Goal: Transaction & Acquisition: Download file/media

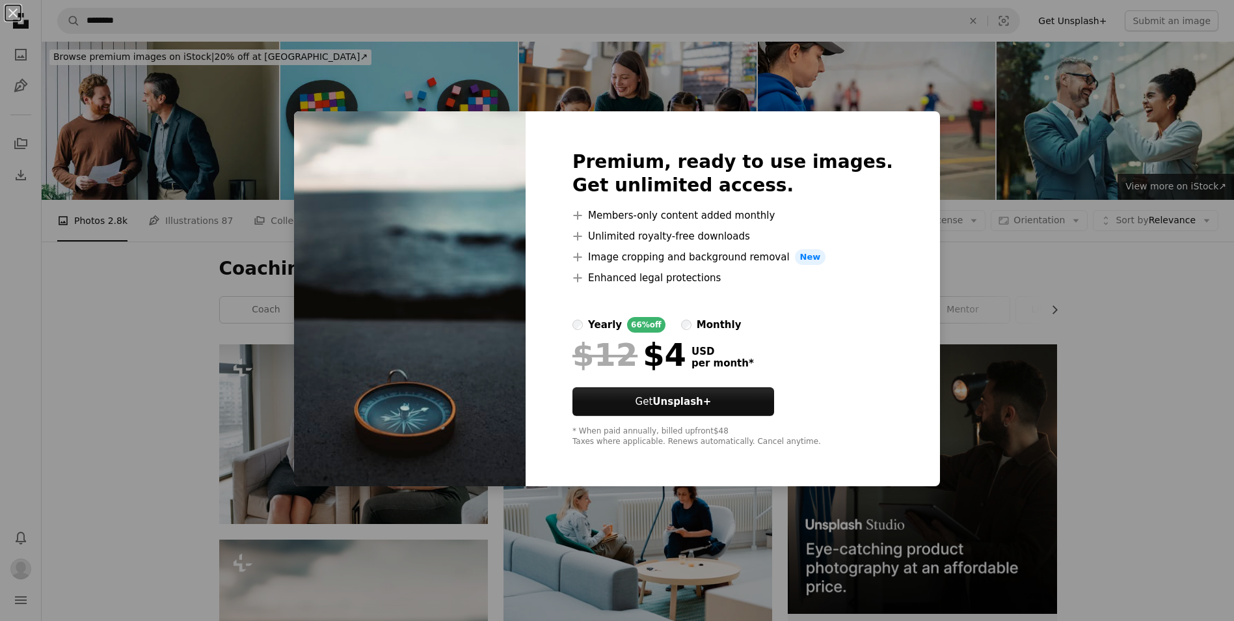
scroll to position [520, 0]
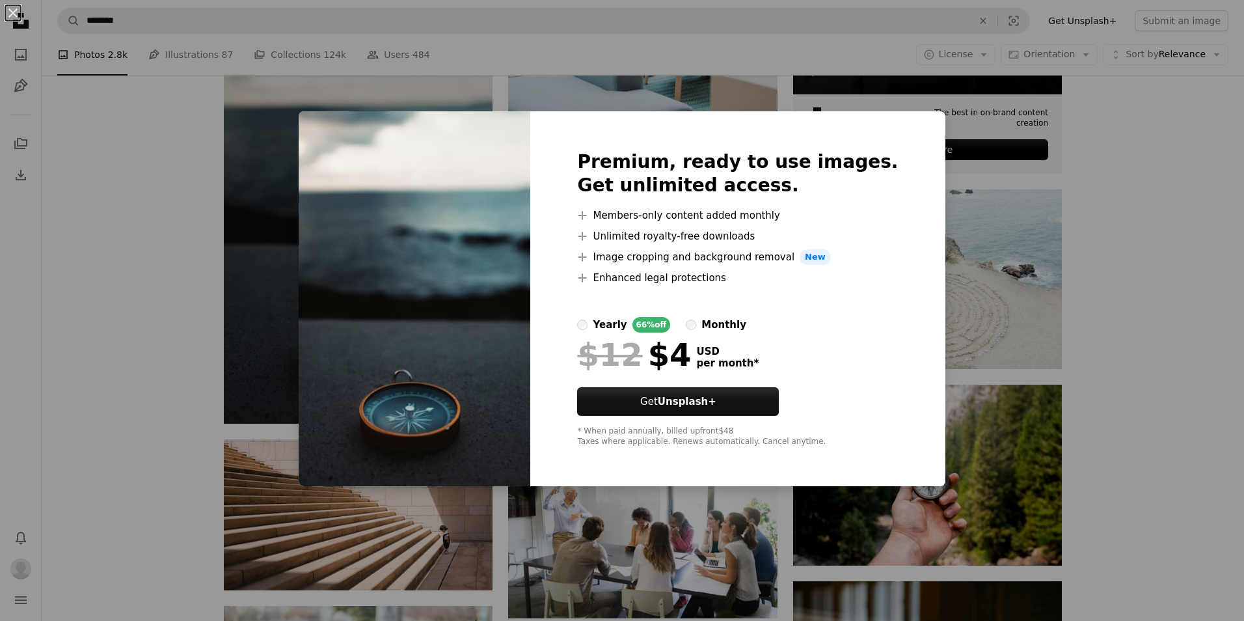
drag, startPoint x: 15, startPoint y: 16, endPoint x: 36, endPoint y: 68, distance: 56.3
click at [13, 19] on button "An X shape" at bounding box center [13, 13] width 16 height 16
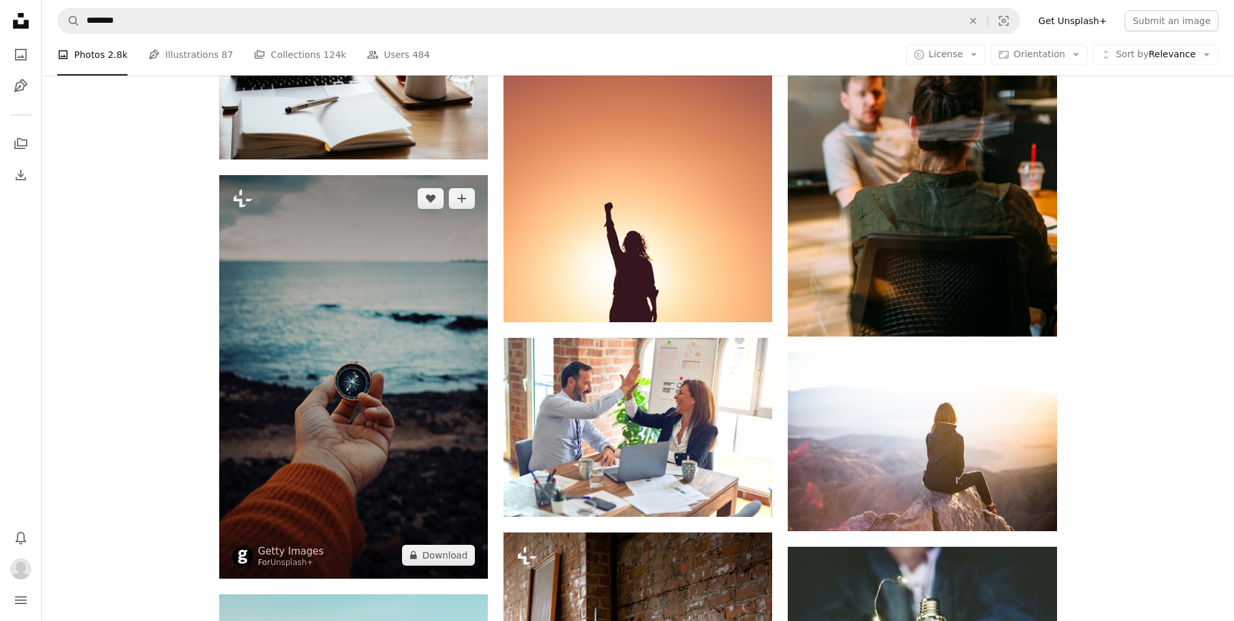
scroll to position [1171, 0]
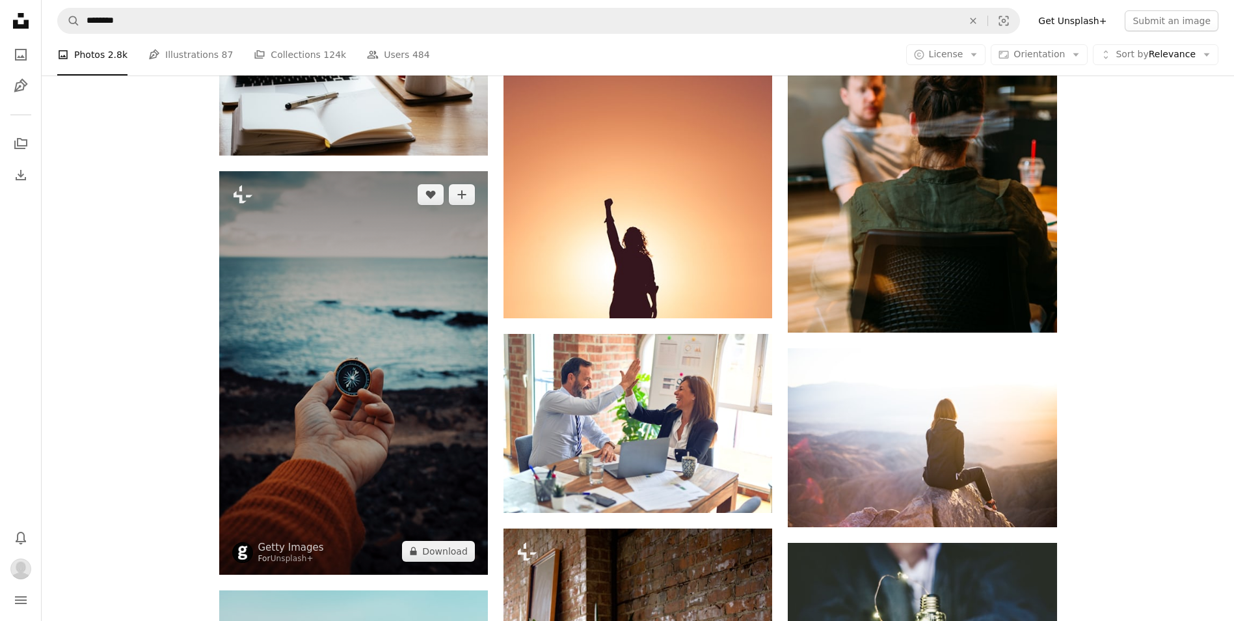
click at [424, 405] on img at bounding box center [353, 372] width 269 height 403
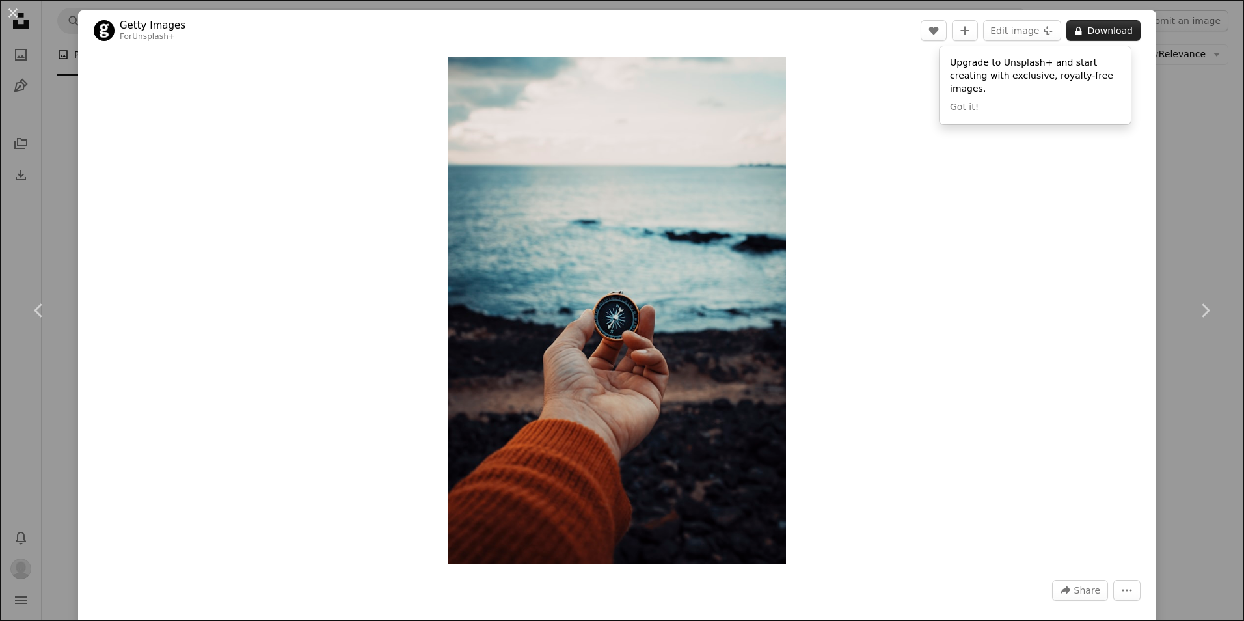
drag, startPoint x: 1113, startPoint y: 18, endPoint x: 1105, endPoint y: 30, distance: 14.1
click at [1113, 20] on header "Getty Images For Unsplash+ A heart A plus sign Edit image Plus sign for Unsplas…" at bounding box center [617, 30] width 1078 height 40
click at [1099, 27] on button "A lock Download" at bounding box center [1103, 30] width 74 height 21
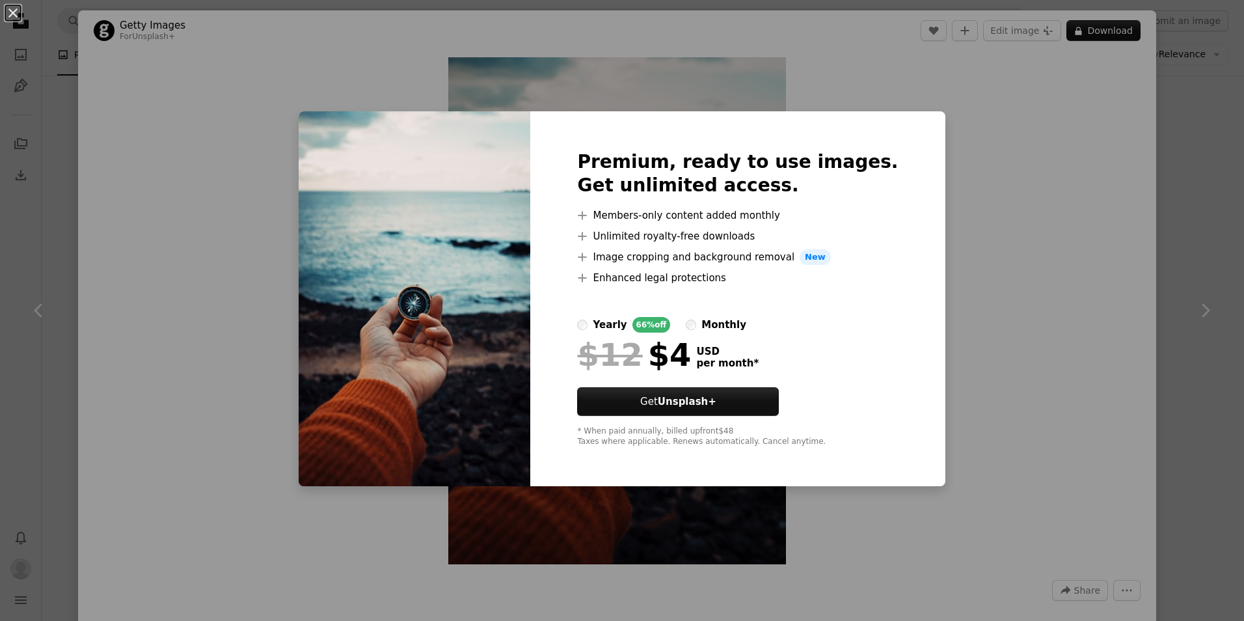
drag, startPoint x: 17, startPoint y: 12, endPoint x: 11, endPoint y: 21, distance: 10.3
click at [15, 16] on button "An X shape" at bounding box center [13, 13] width 16 height 16
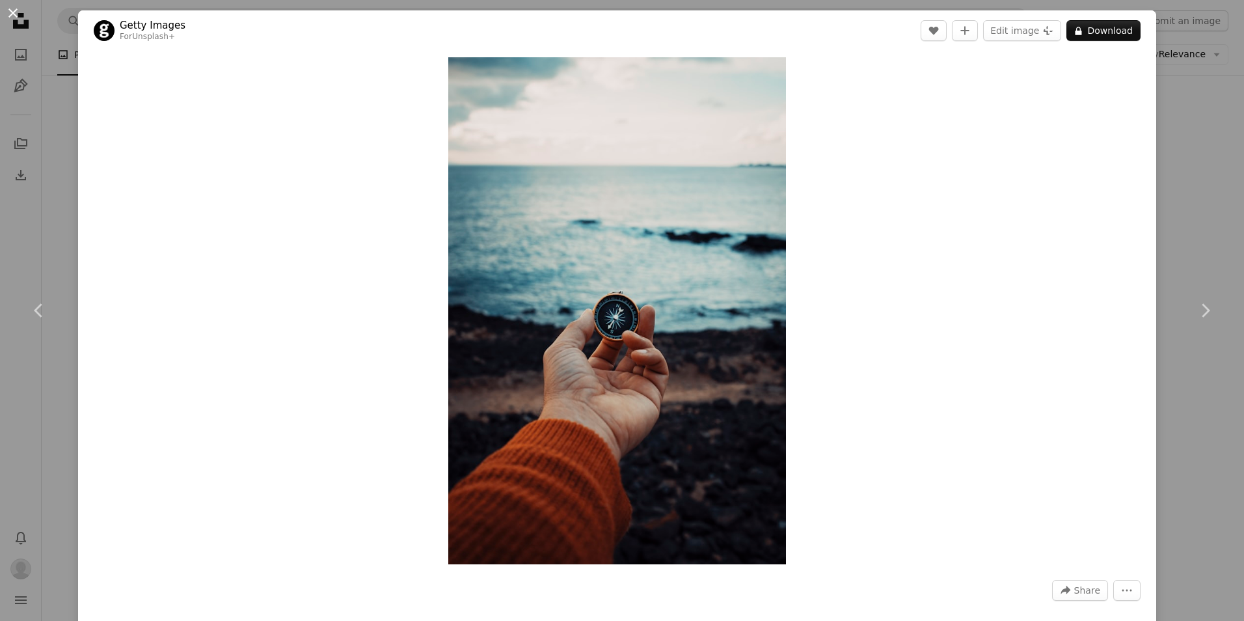
click at [13, 21] on button "An X shape" at bounding box center [13, 13] width 16 height 16
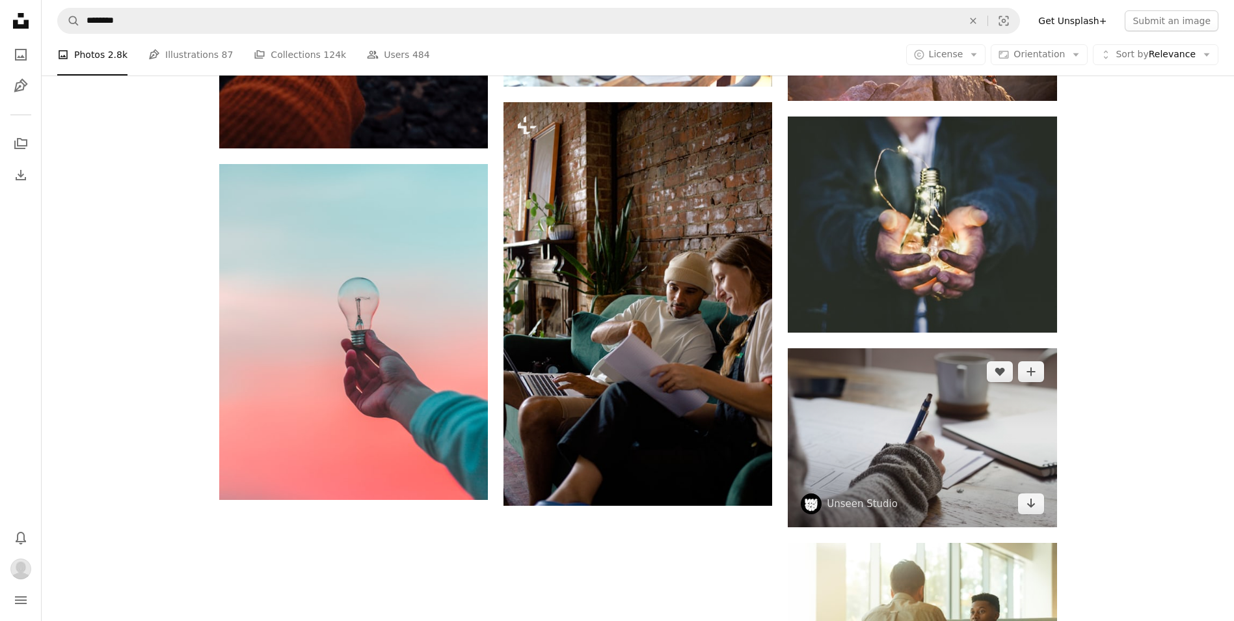
scroll to position [1626, 0]
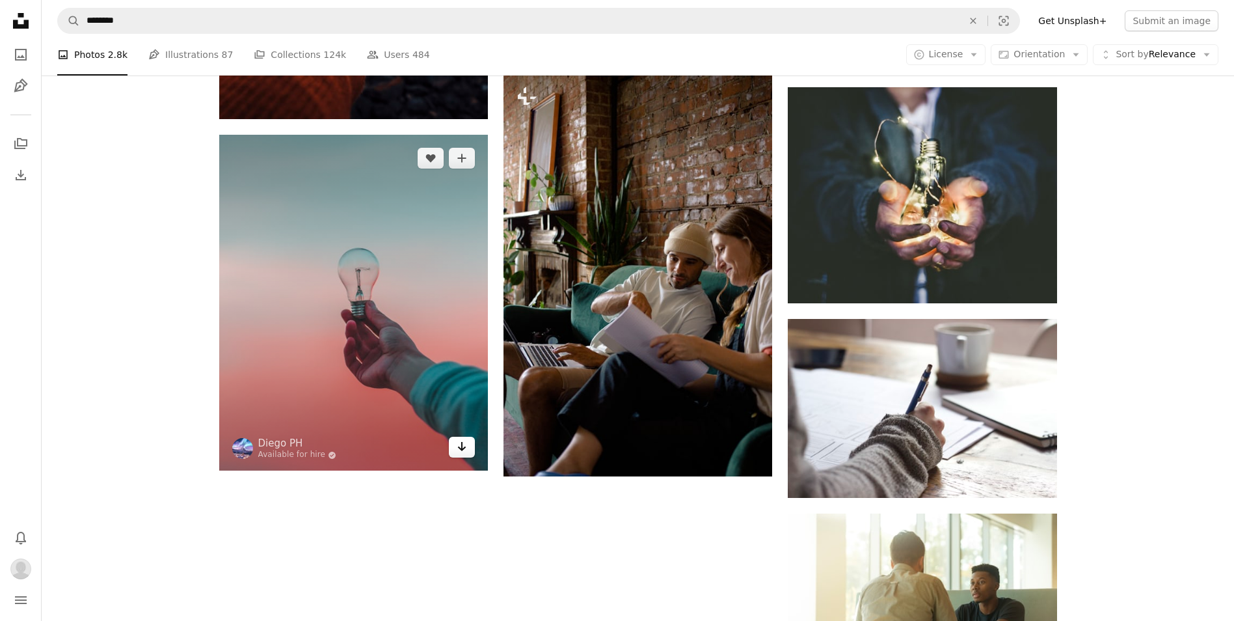
click at [464, 447] on icon "Arrow pointing down" at bounding box center [462, 447] width 10 height 16
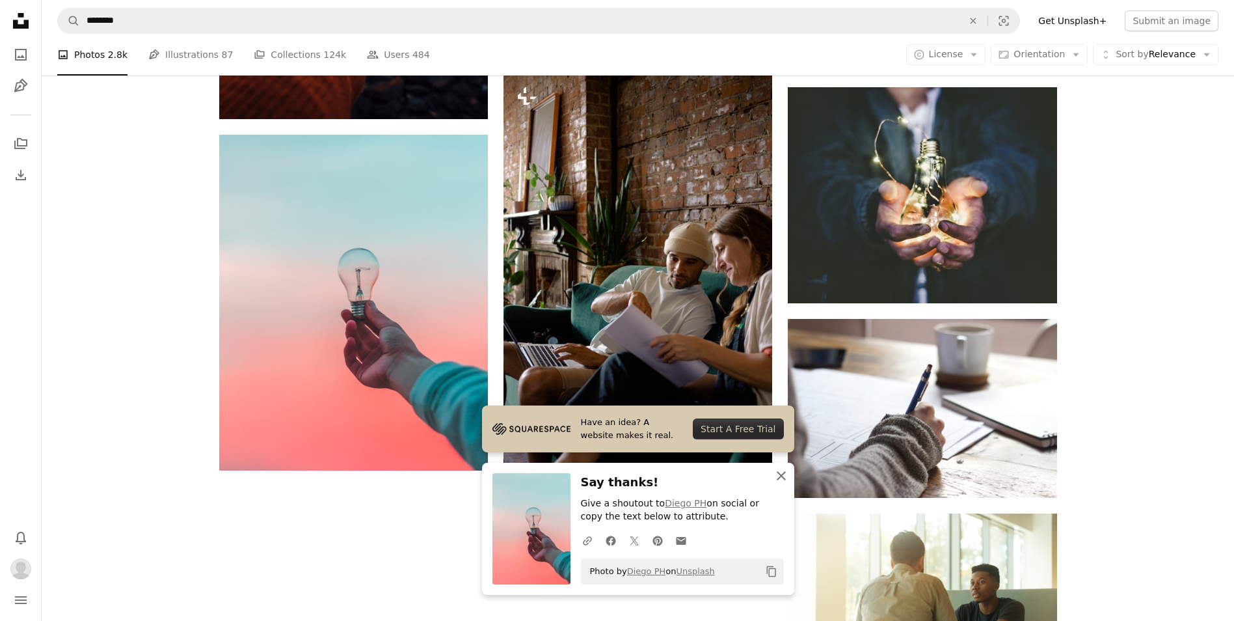
click at [783, 476] on icon "An X shape" at bounding box center [782, 476] width 16 height 16
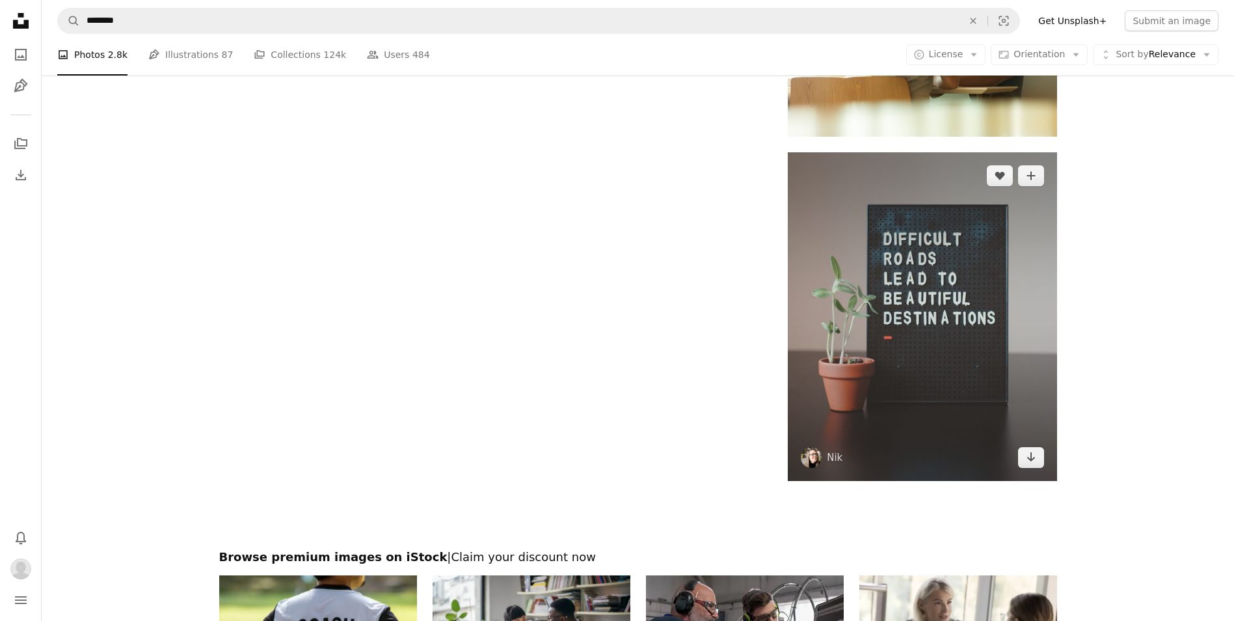
scroll to position [2212, 0]
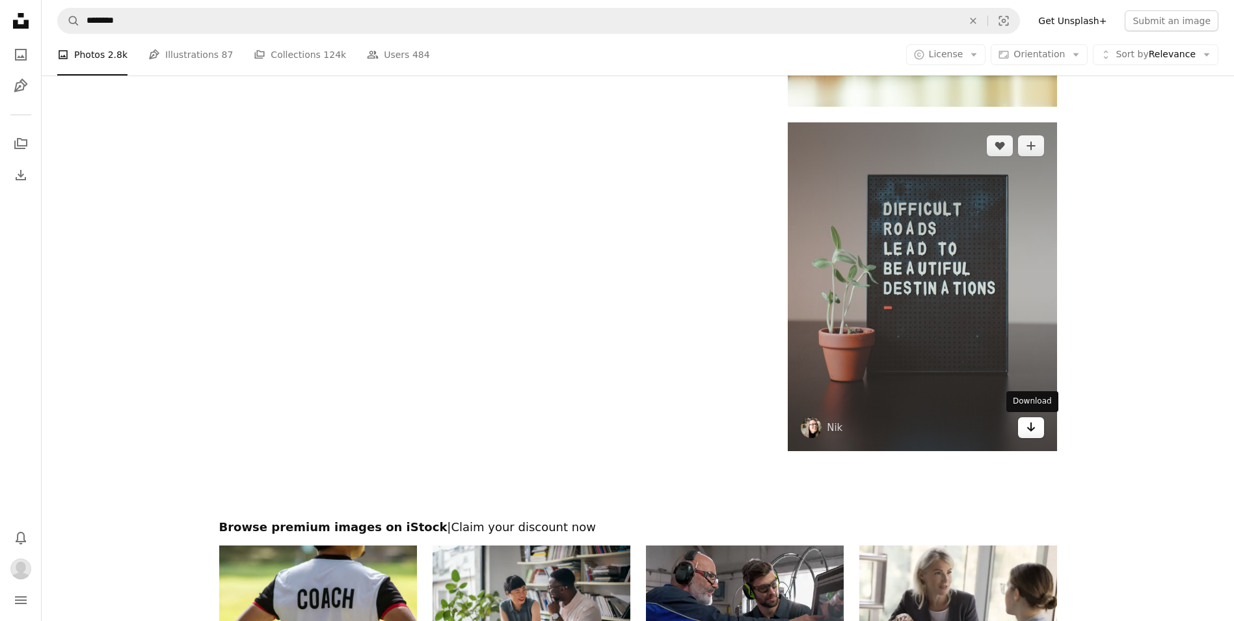
drag, startPoint x: 1025, startPoint y: 429, endPoint x: 1031, endPoint y: 428, distance: 6.6
click at [1026, 429] on link "Arrow pointing down" at bounding box center [1031, 427] width 26 height 21
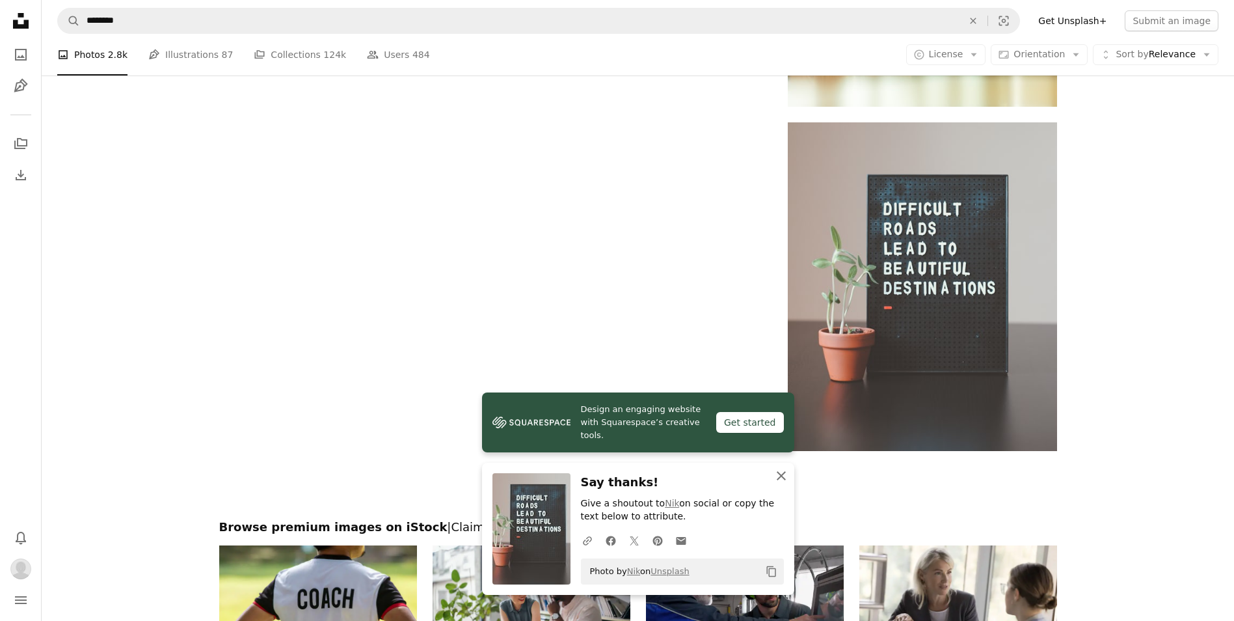
drag, startPoint x: 785, startPoint y: 472, endPoint x: 785, endPoint y: 465, distance: 6.5
click at [783, 468] on icon "An X shape" at bounding box center [782, 476] width 16 height 16
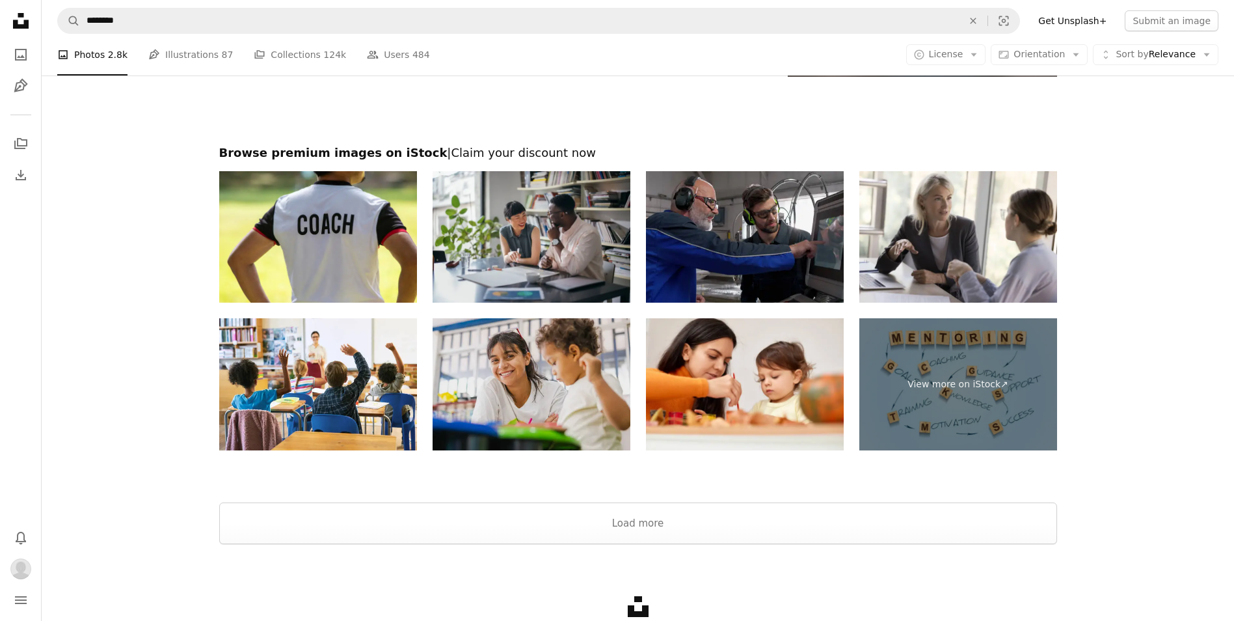
scroll to position [2602, 0]
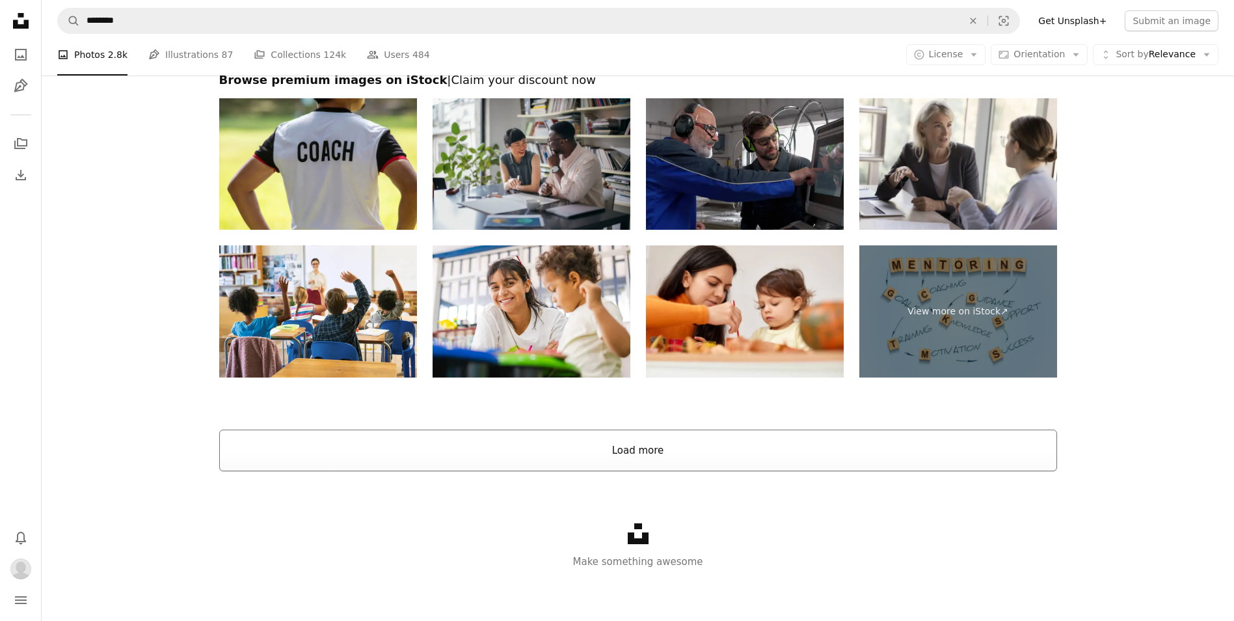
click at [567, 450] on button "Load more" at bounding box center [638, 450] width 838 height 42
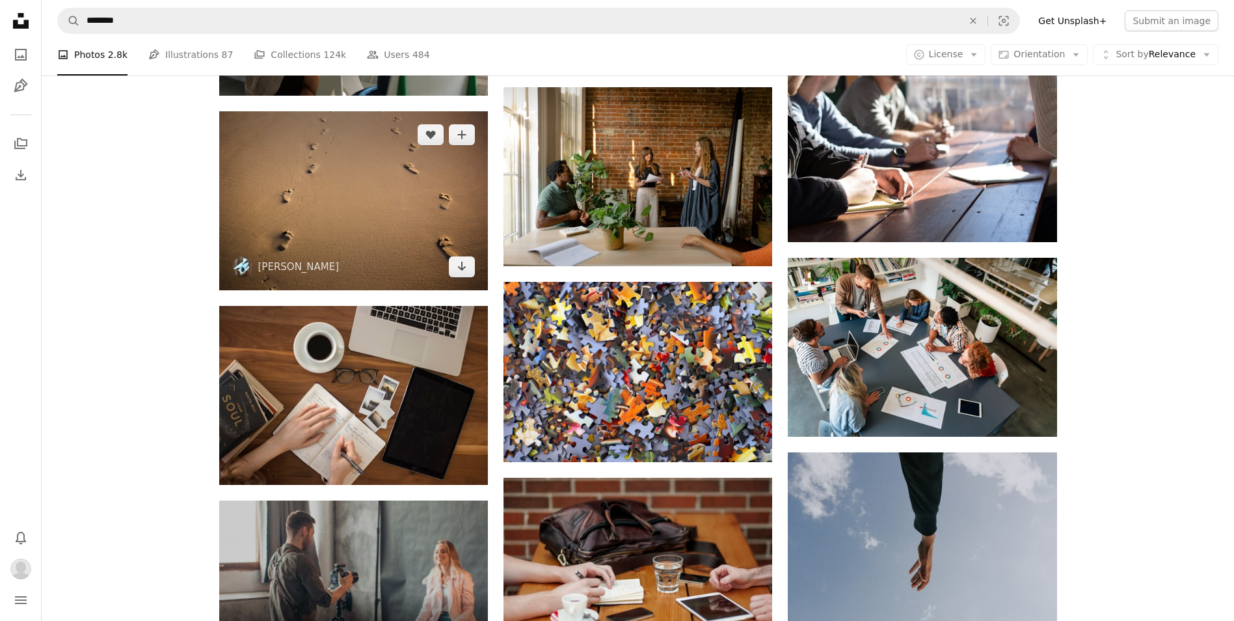
scroll to position [2594, 0]
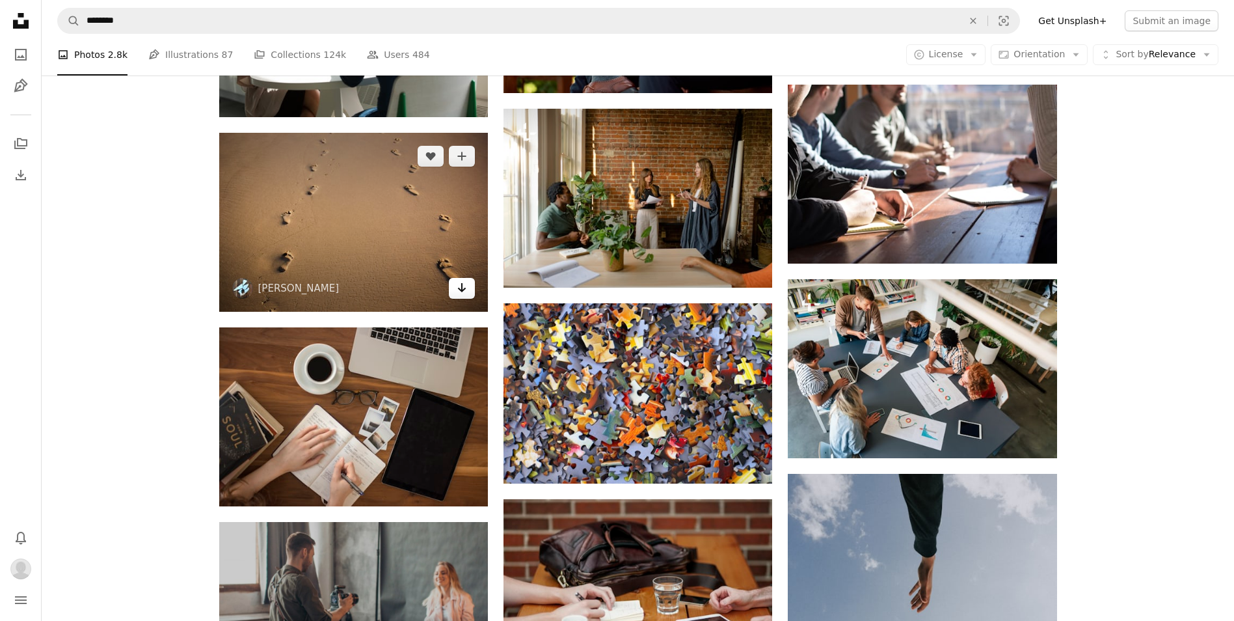
drag, startPoint x: 457, startPoint y: 284, endPoint x: 479, endPoint y: 299, distance: 26.7
click at [457, 284] on icon "Arrow pointing down" at bounding box center [462, 288] width 10 height 16
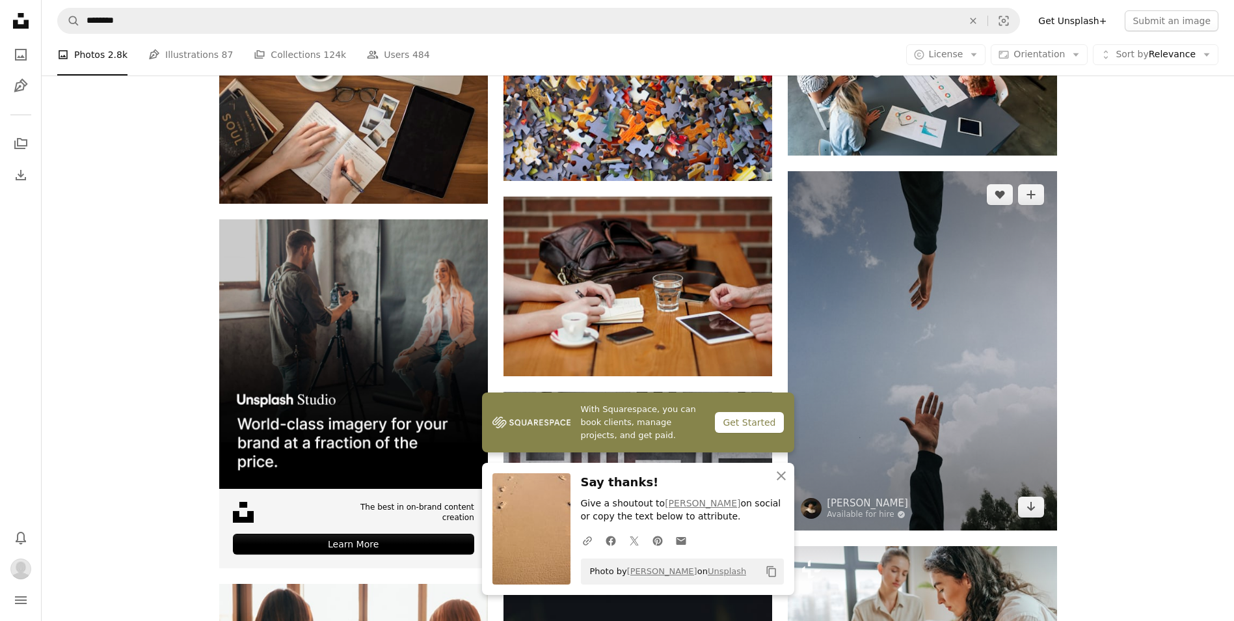
scroll to position [2919, 0]
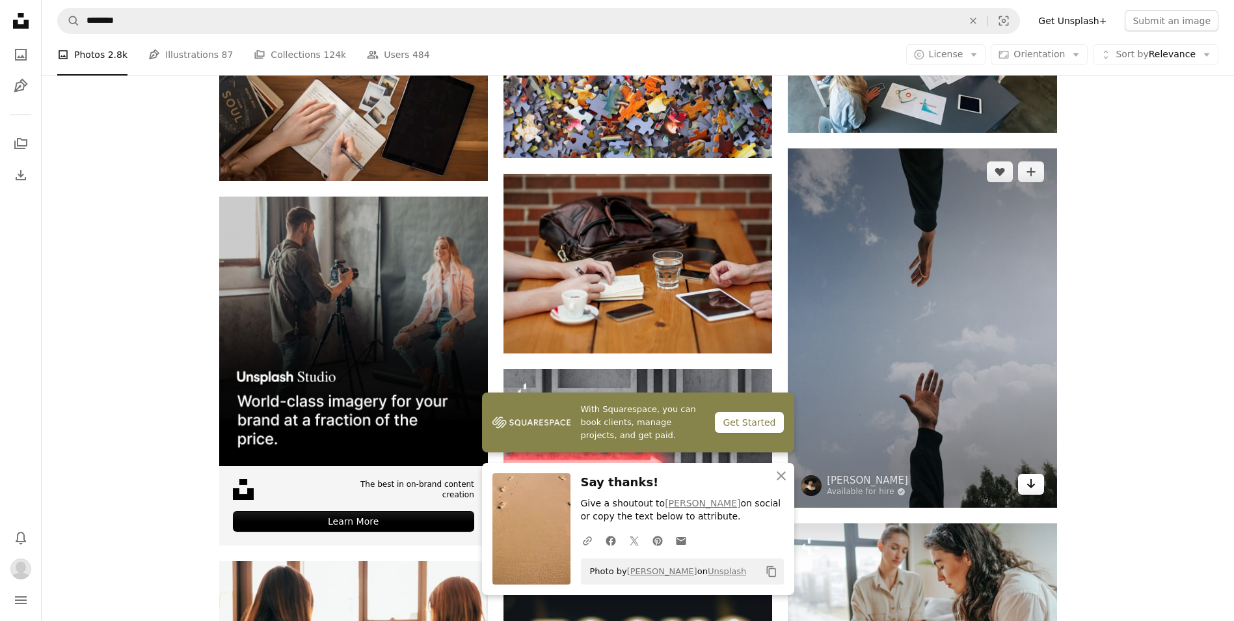
click at [1031, 492] on link "Arrow pointing down" at bounding box center [1031, 484] width 26 height 21
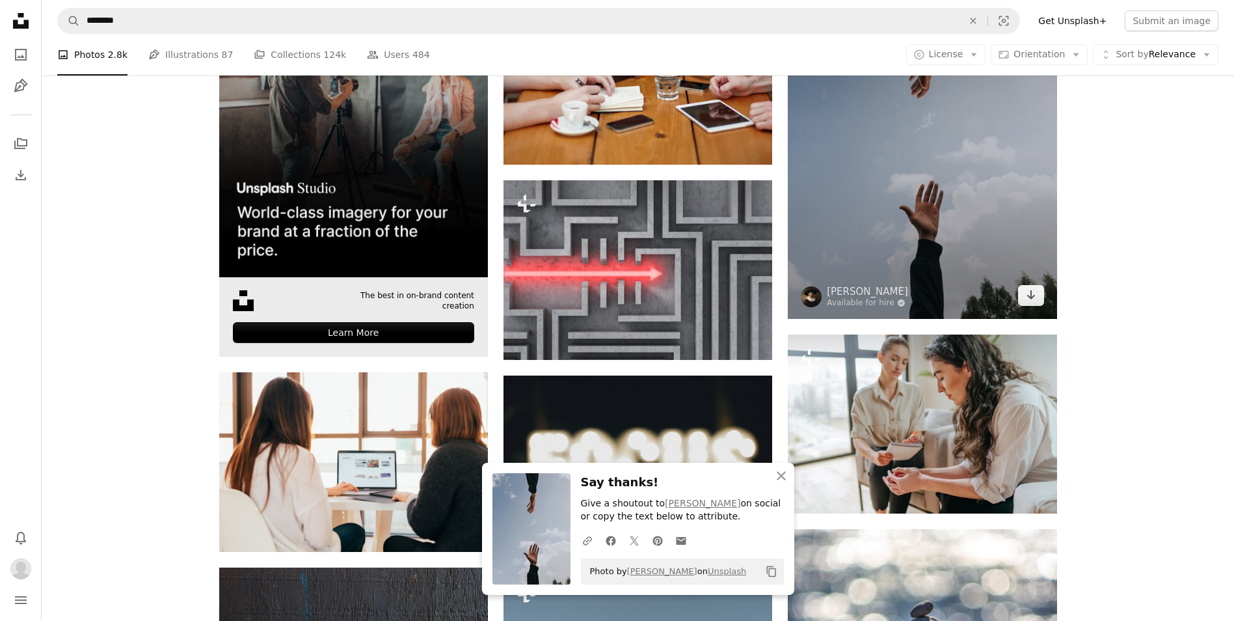
scroll to position [3179, 0]
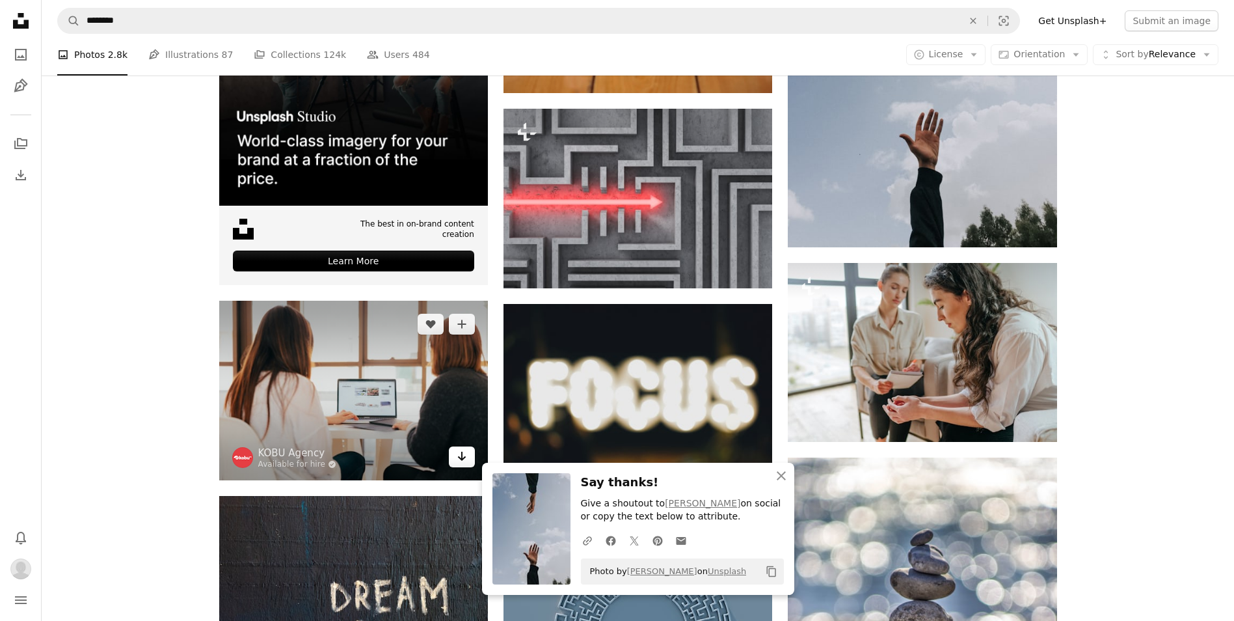
click at [459, 457] on icon "Arrow pointing down" at bounding box center [462, 456] width 10 height 16
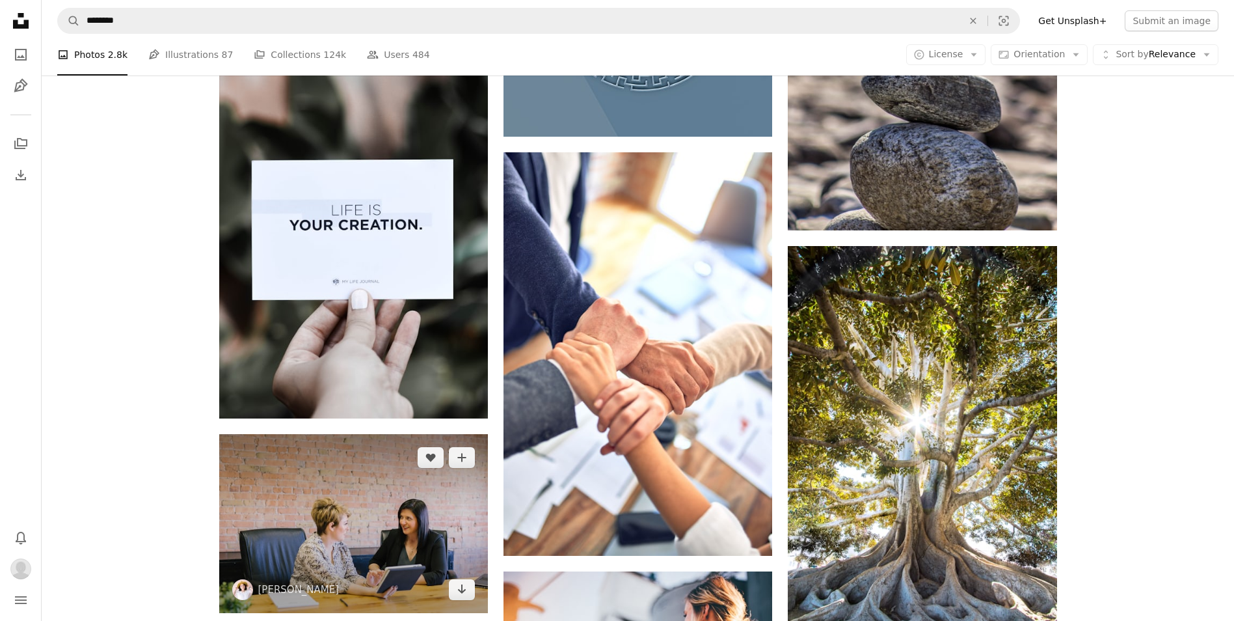
scroll to position [3830, 0]
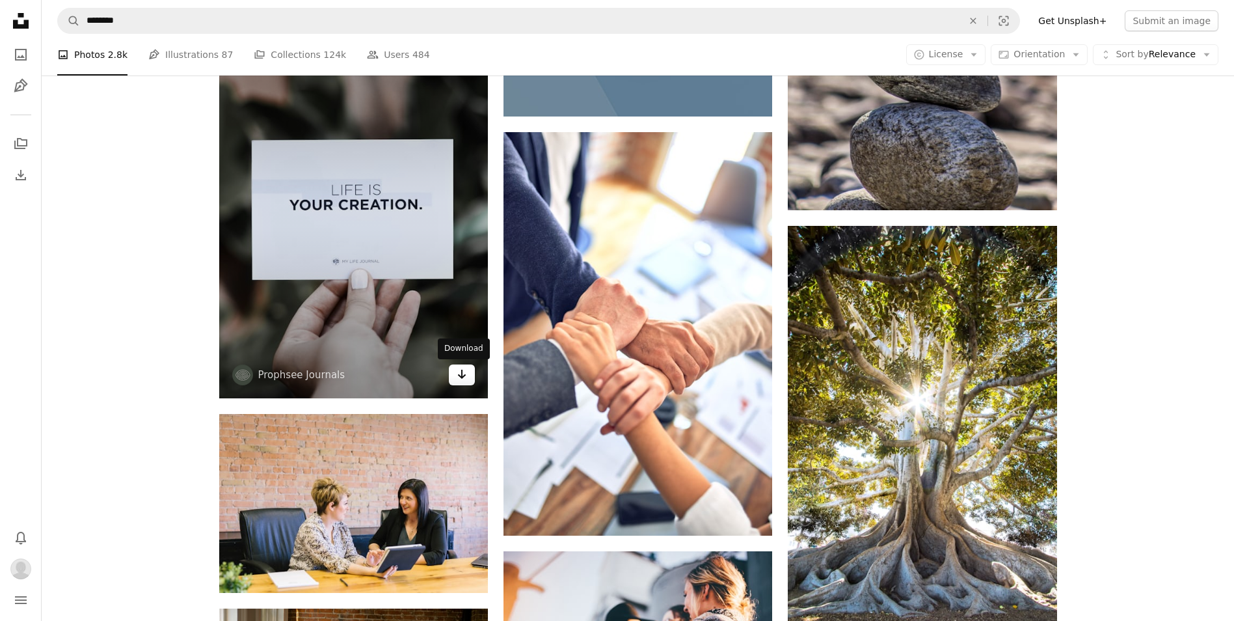
click at [457, 378] on icon "Arrow pointing down" at bounding box center [462, 374] width 10 height 16
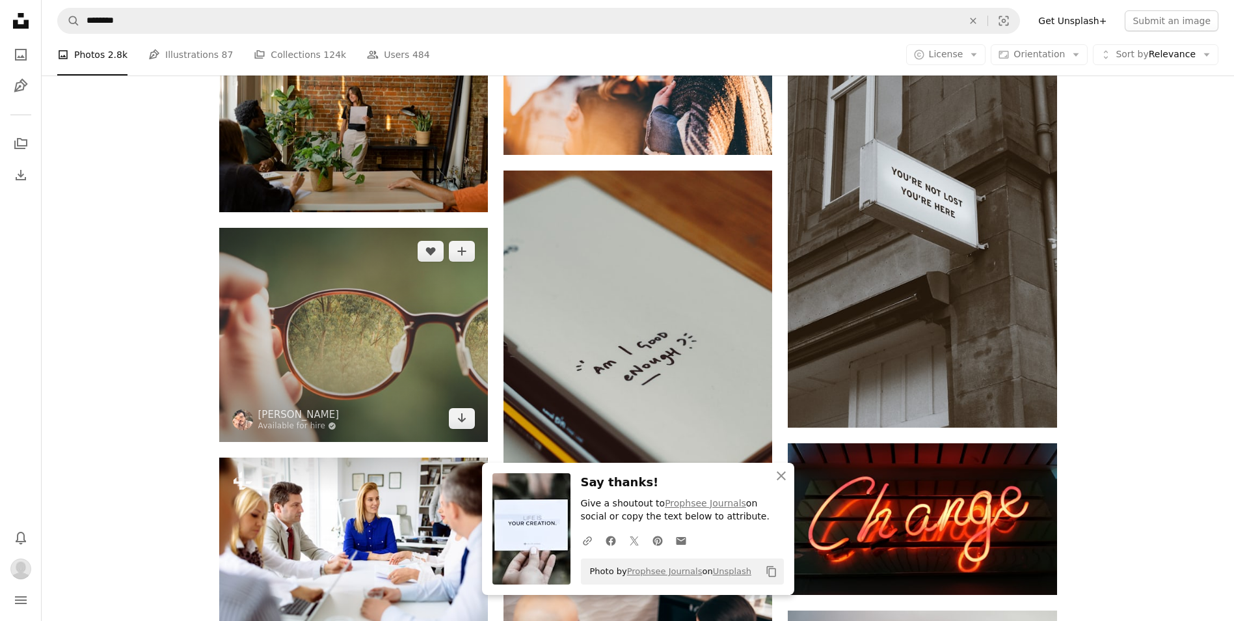
scroll to position [4481, 0]
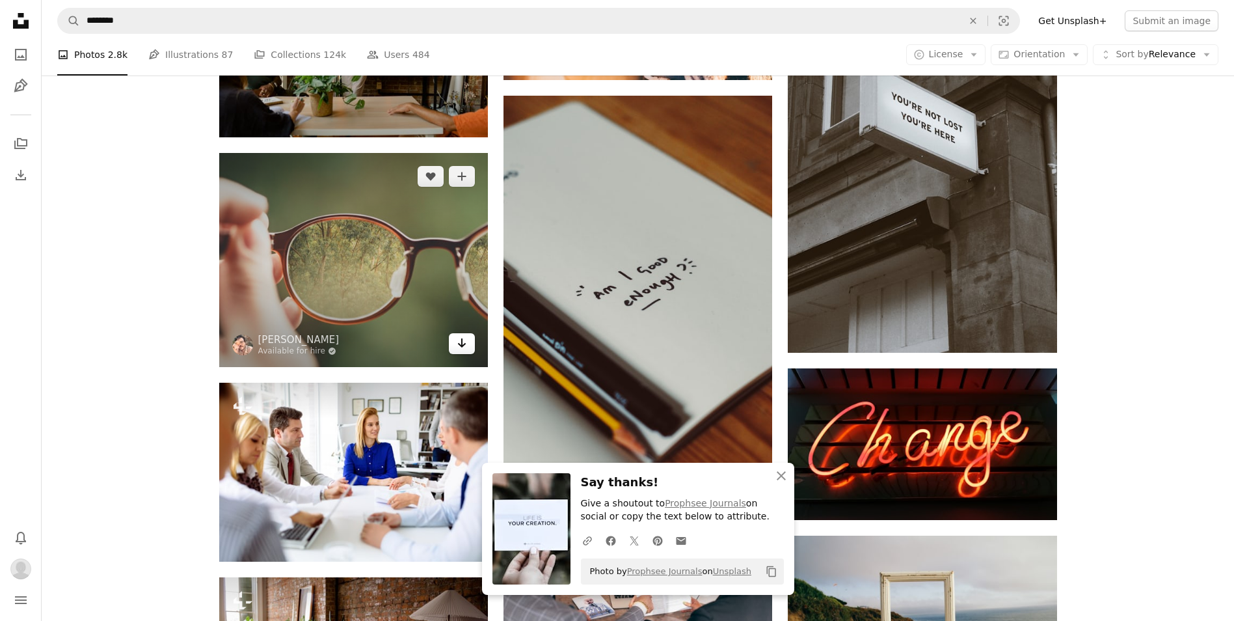
drag, startPoint x: 463, startPoint y: 343, endPoint x: 461, endPoint y: 351, distance: 7.9
click at [463, 344] on icon "Arrow pointing down" at bounding box center [462, 343] width 10 height 16
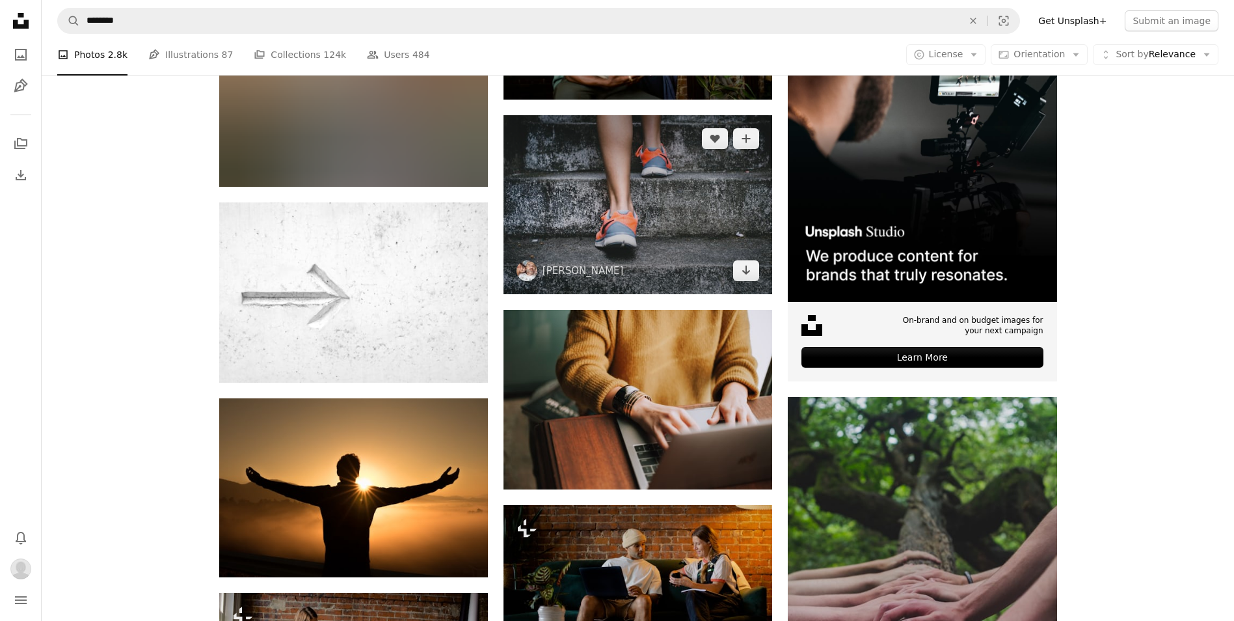
scroll to position [5522, 0]
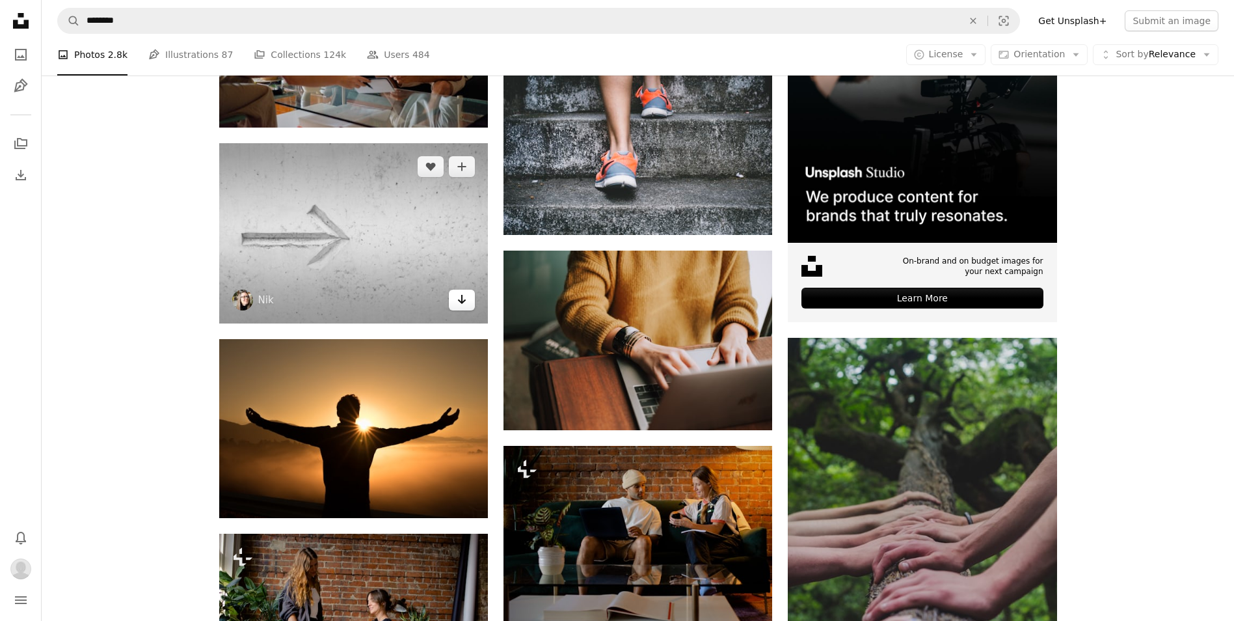
click at [465, 304] on icon "Arrow pointing down" at bounding box center [462, 299] width 10 height 16
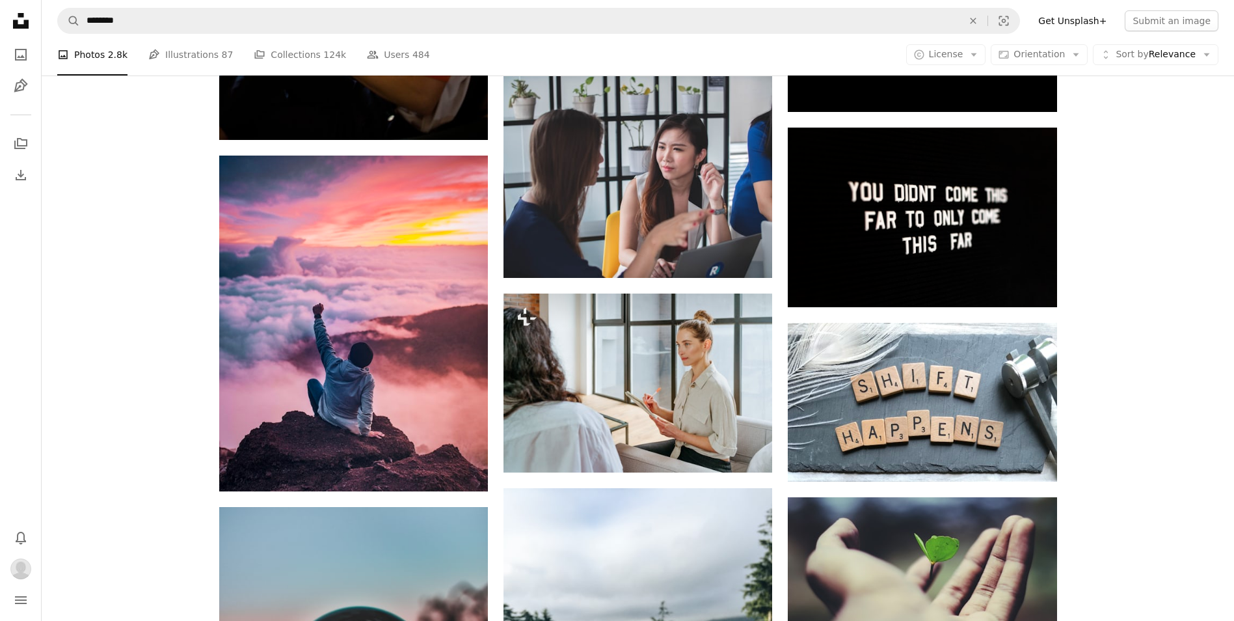
scroll to position [6953, 0]
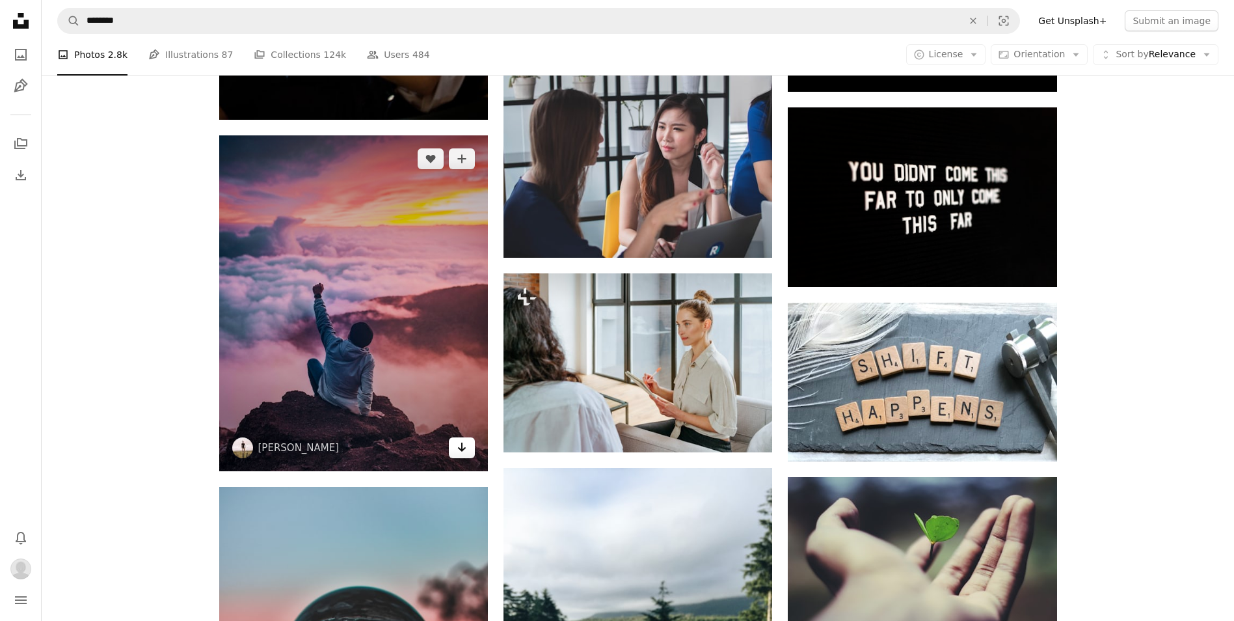
click at [460, 444] on icon "Arrow pointing down" at bounding box center [462, 447] width 10 height 16
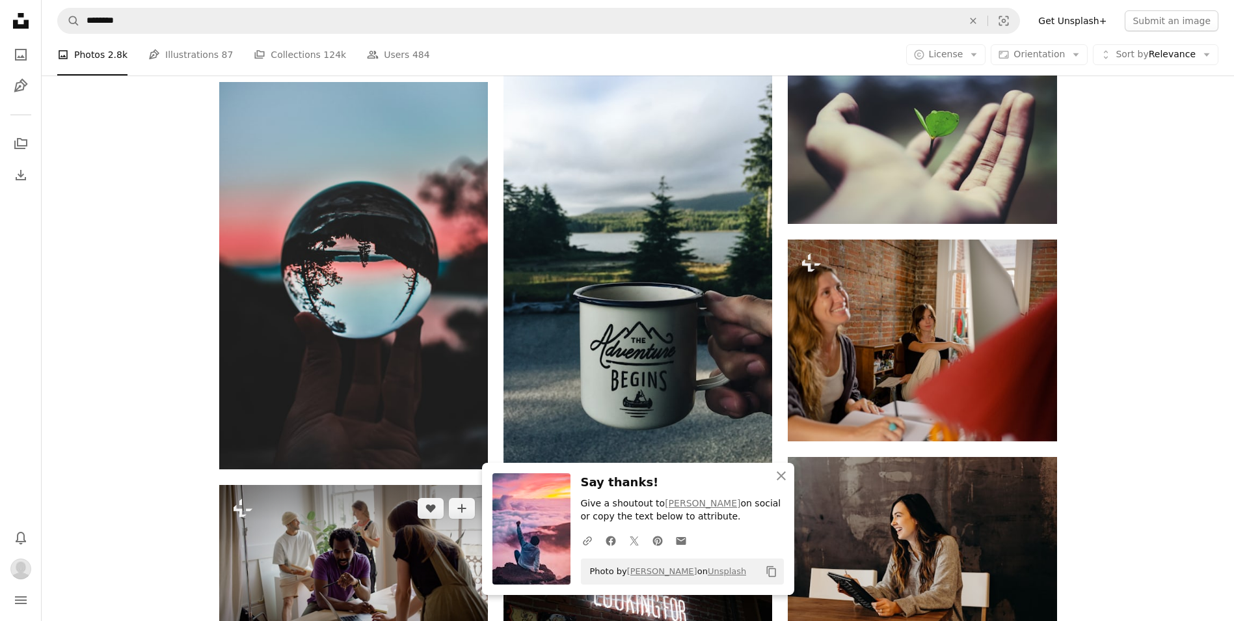
scroll to position [7408, 0]
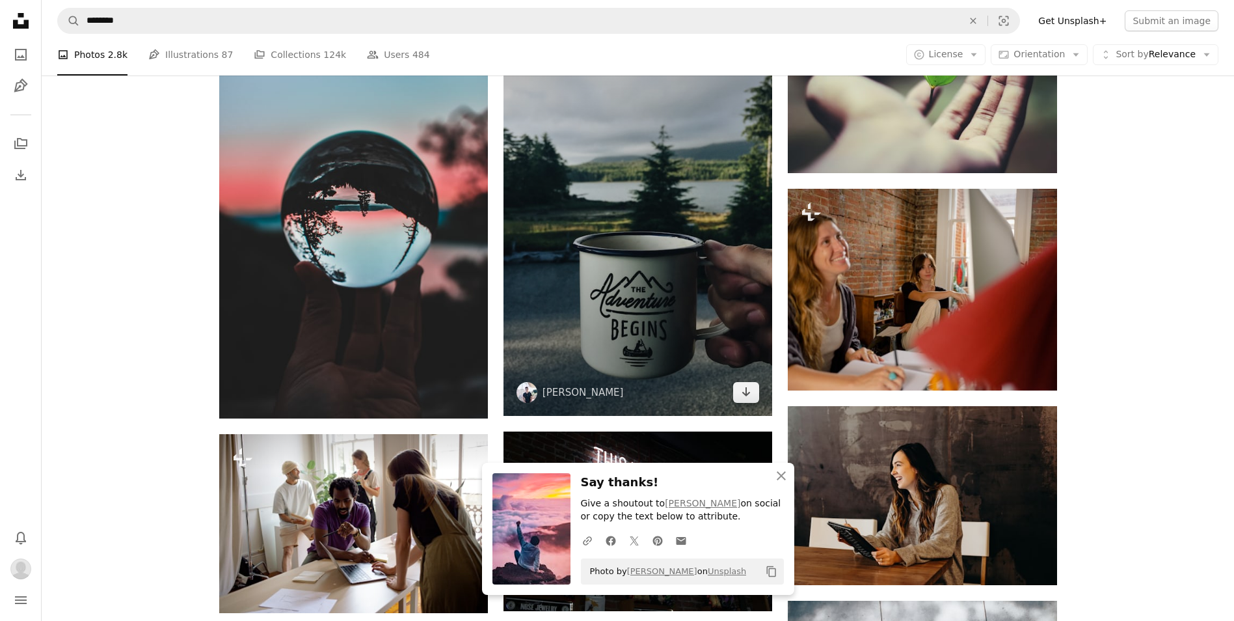
drag, startPoint x: 749, startPoint y: 396, endPoint x: 753, endPoint y: 403, distance: 7.3
click at [749, 396] on icon "Arrow pointing down" at bounding box center [746, 392] width 10 height 16
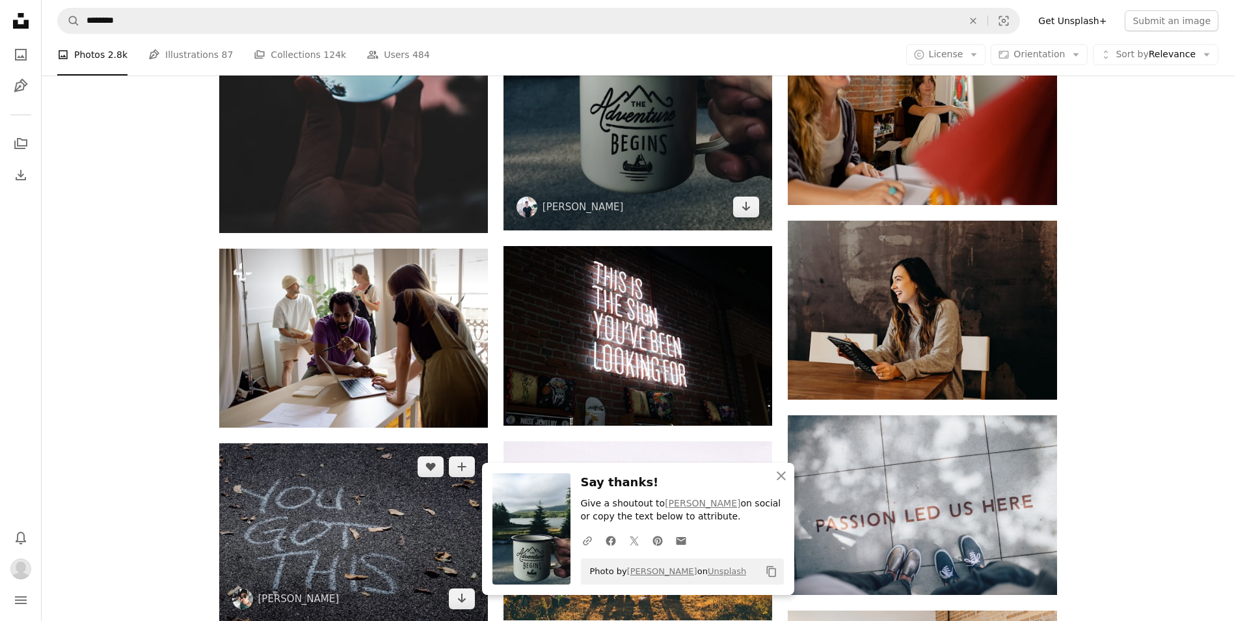
scroll to position [7669, 0]
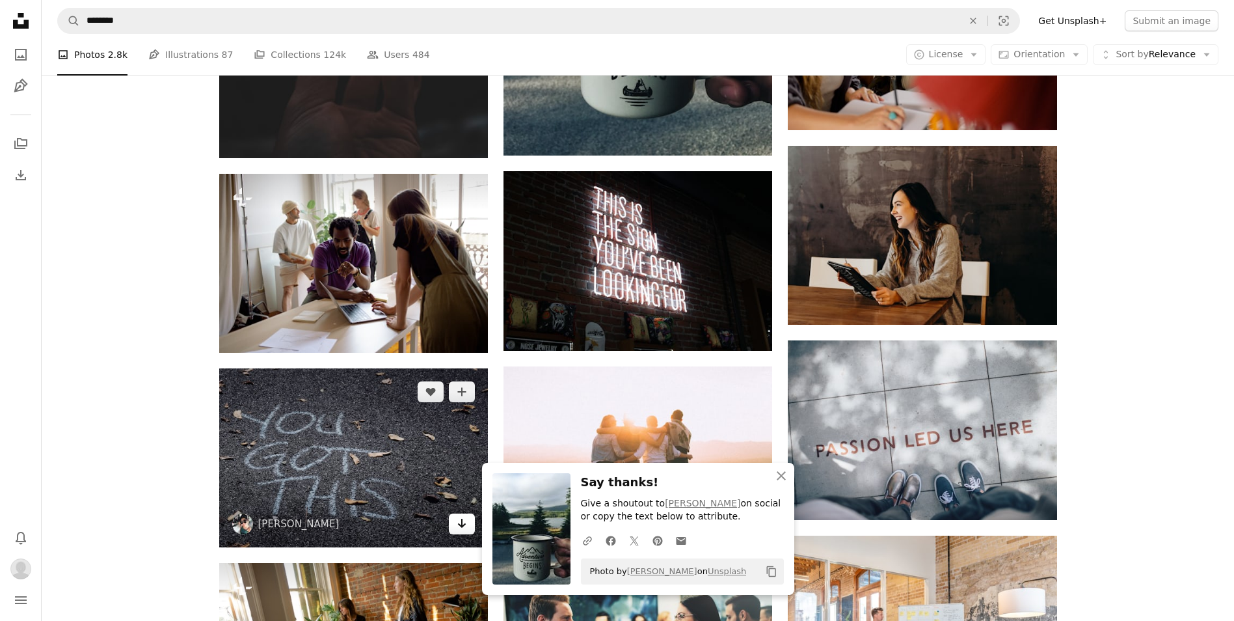
click at [454, 528] on link "Arrow pointing down" at bounding box center [462, 523] width 26 height 21
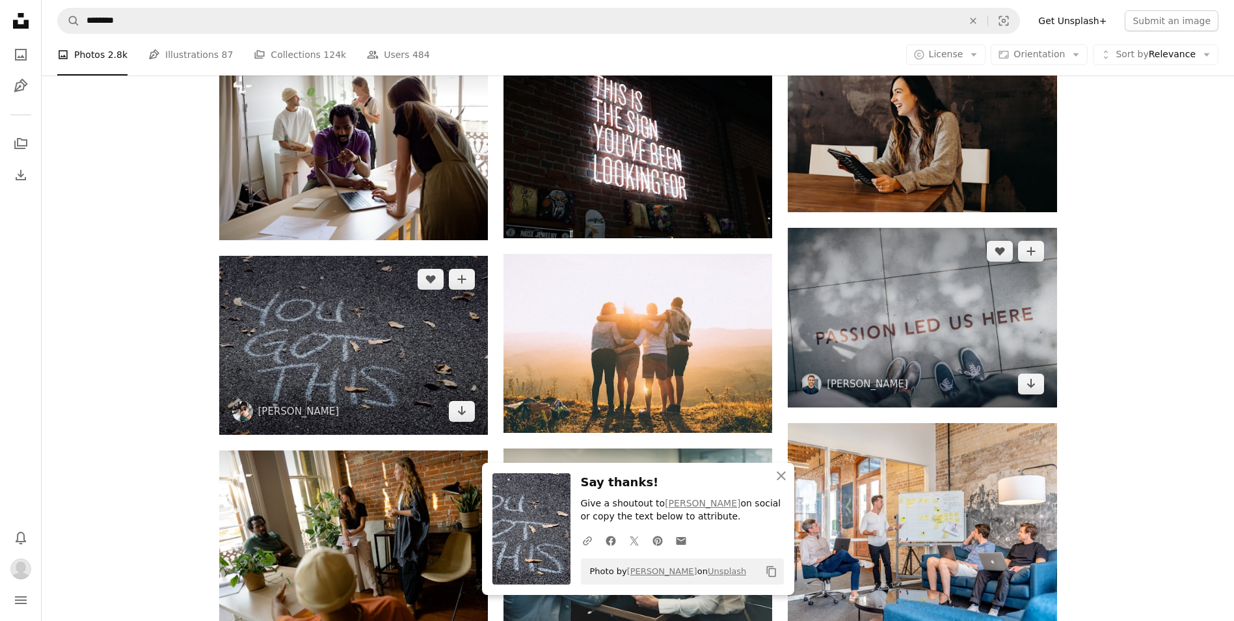
scroll to position [7799, 0]
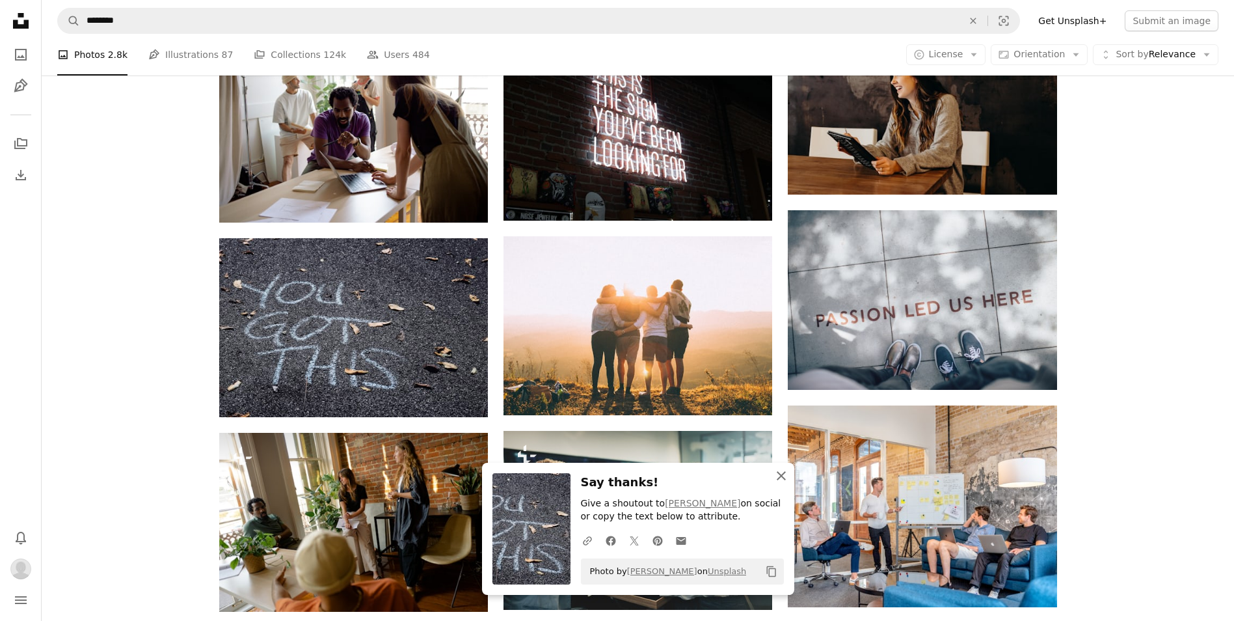
click at [778, 476] on icon "An X shape" at bounding box center [782, 476] width 16 height 16
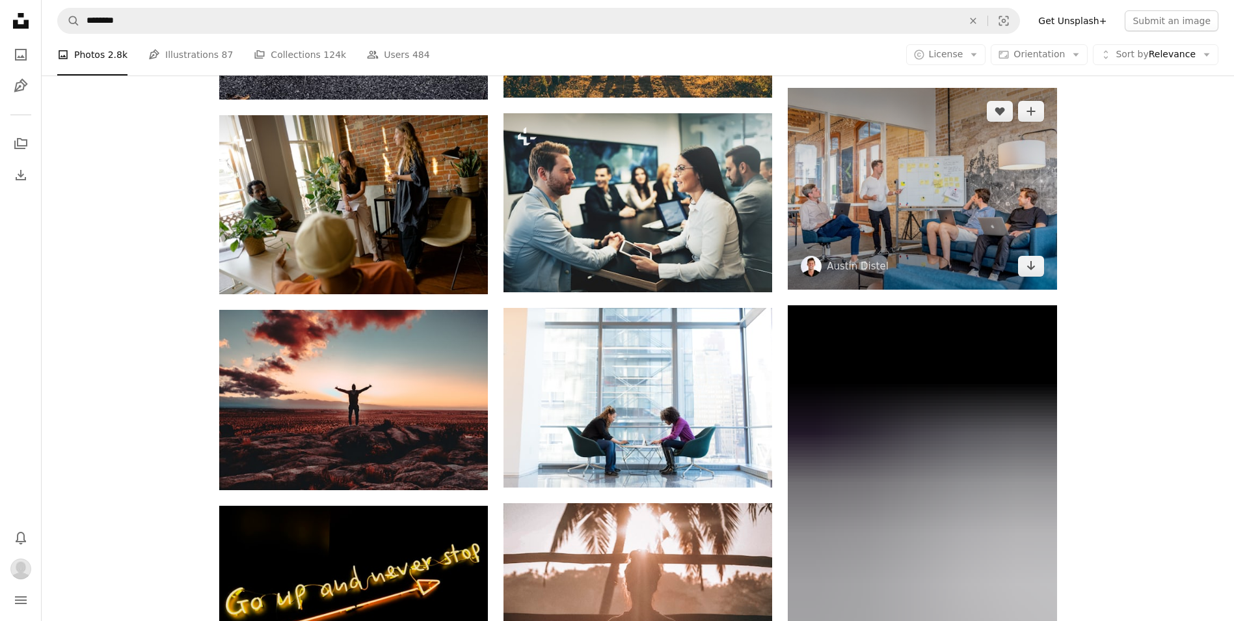
scroll to position [8124, 0]
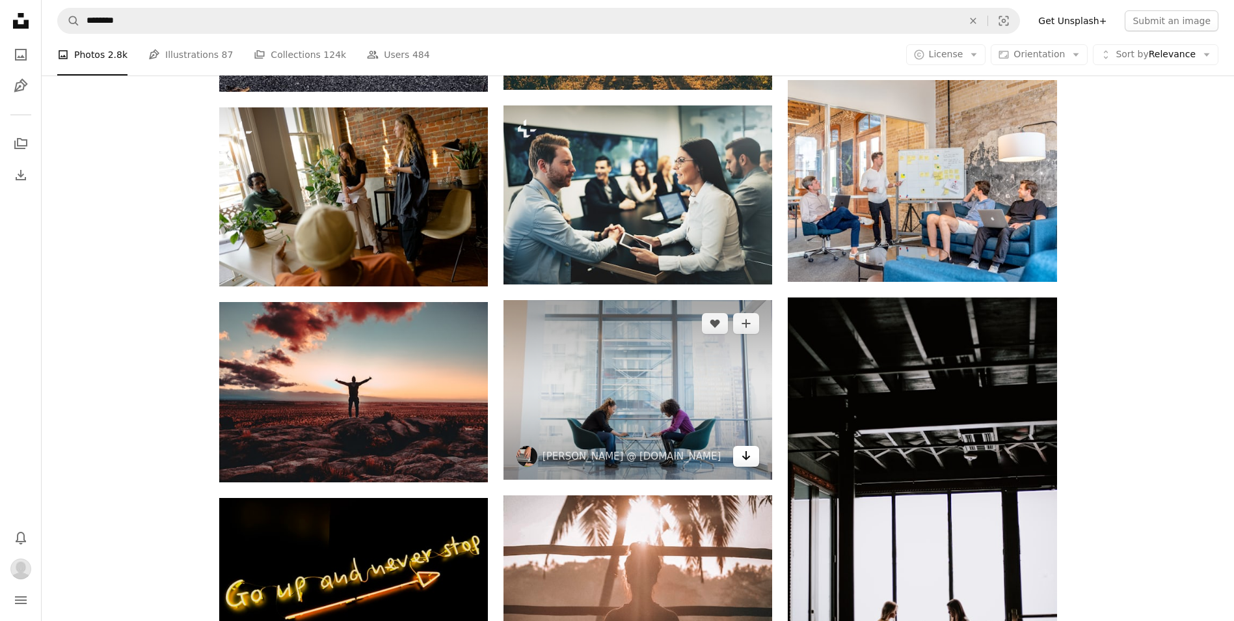
click at [753, 452] on link "Arrow pointing down" at bounding box center [746, 456] width 26 height 21
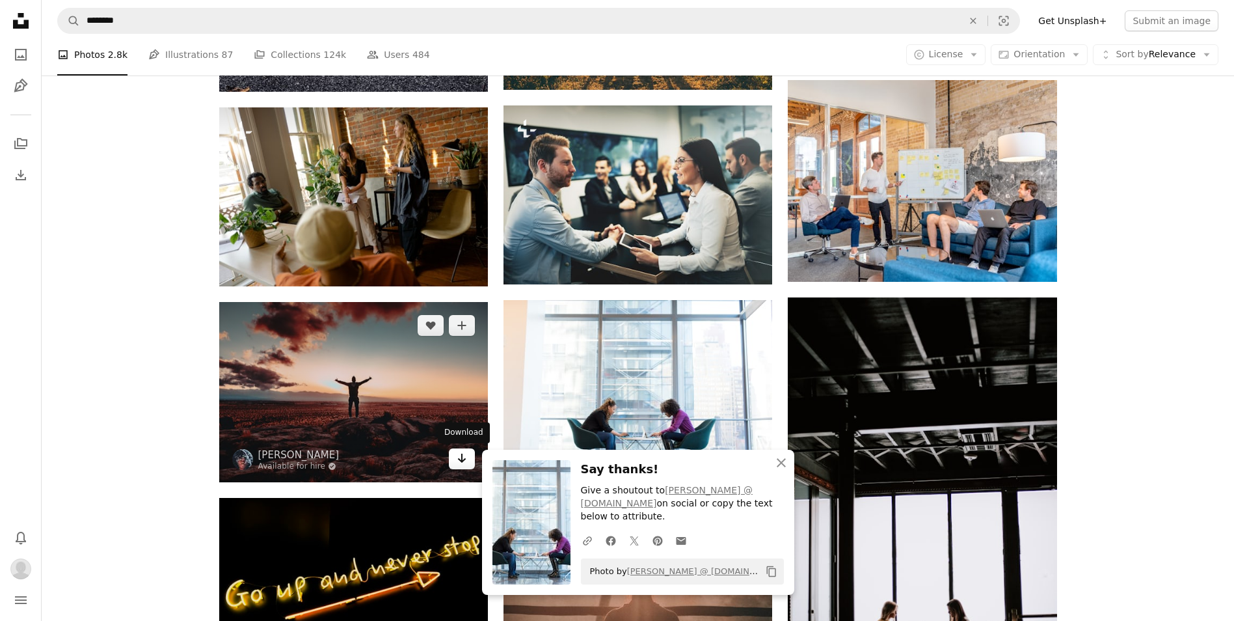
click at [461, 460] on icon "Download" at bounding box center [462, 457] width 8 height 9
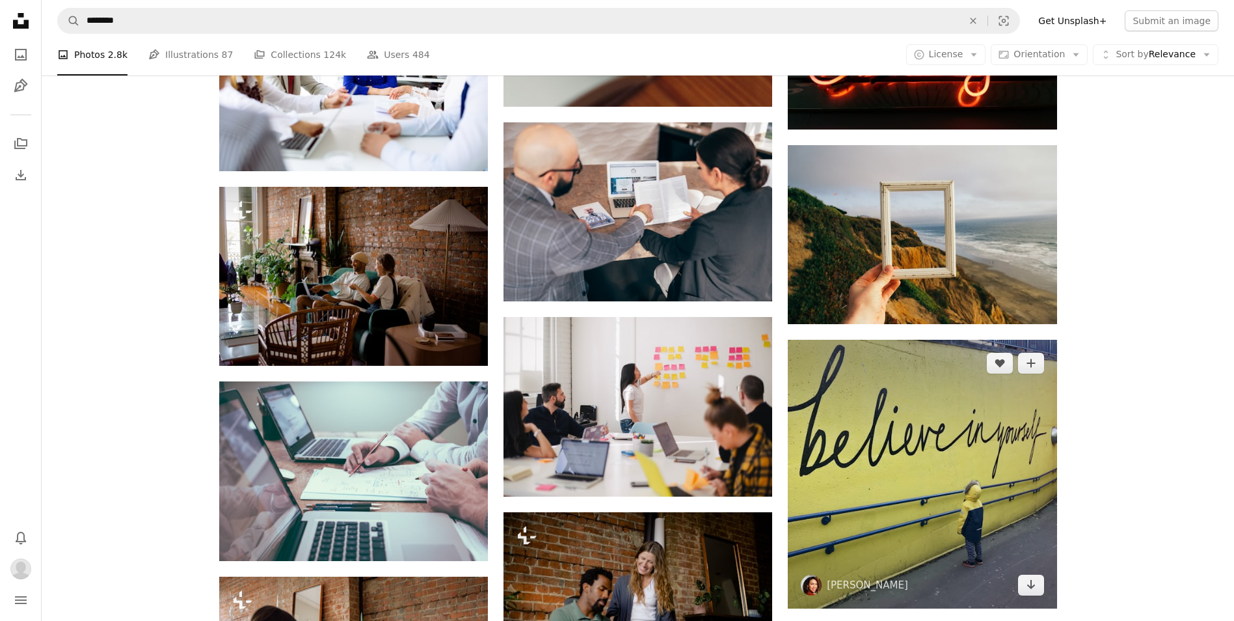
scroll to position [4936, 0]
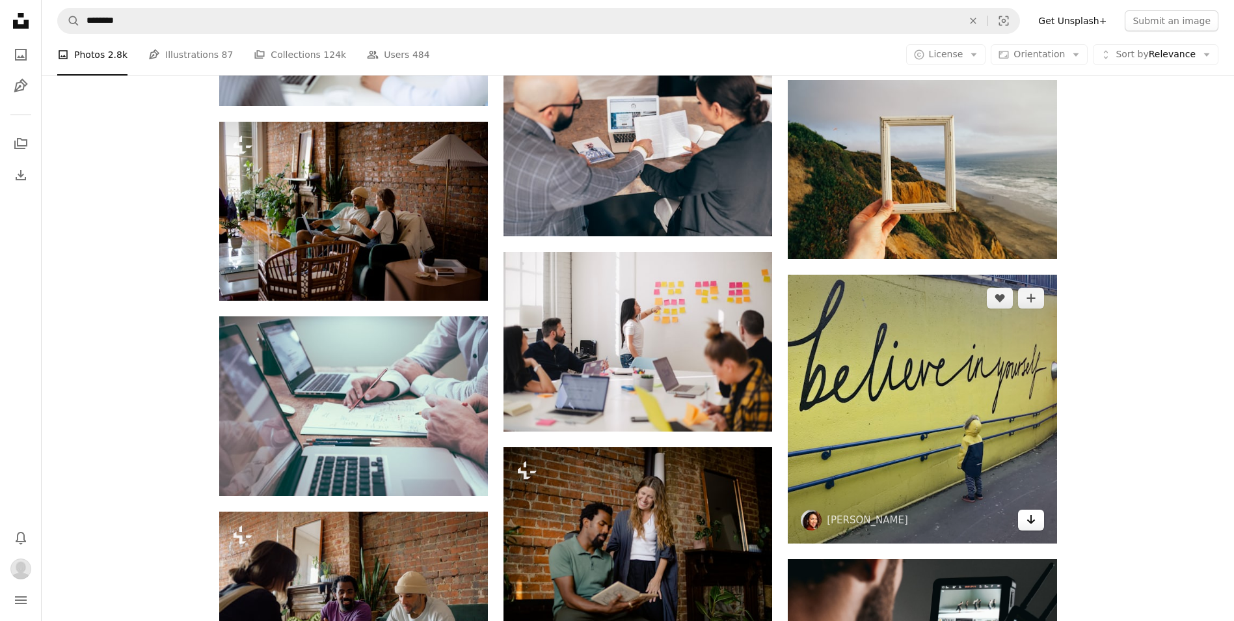
drag, startPoint x: 1038, startPoint y: 517, endPoint x: 1046, endPoint y: 498, distance: 20.4
click at [1038, 517] on link "Arrow pointing down" at bounding box center [1031, 519] width 26 height 21
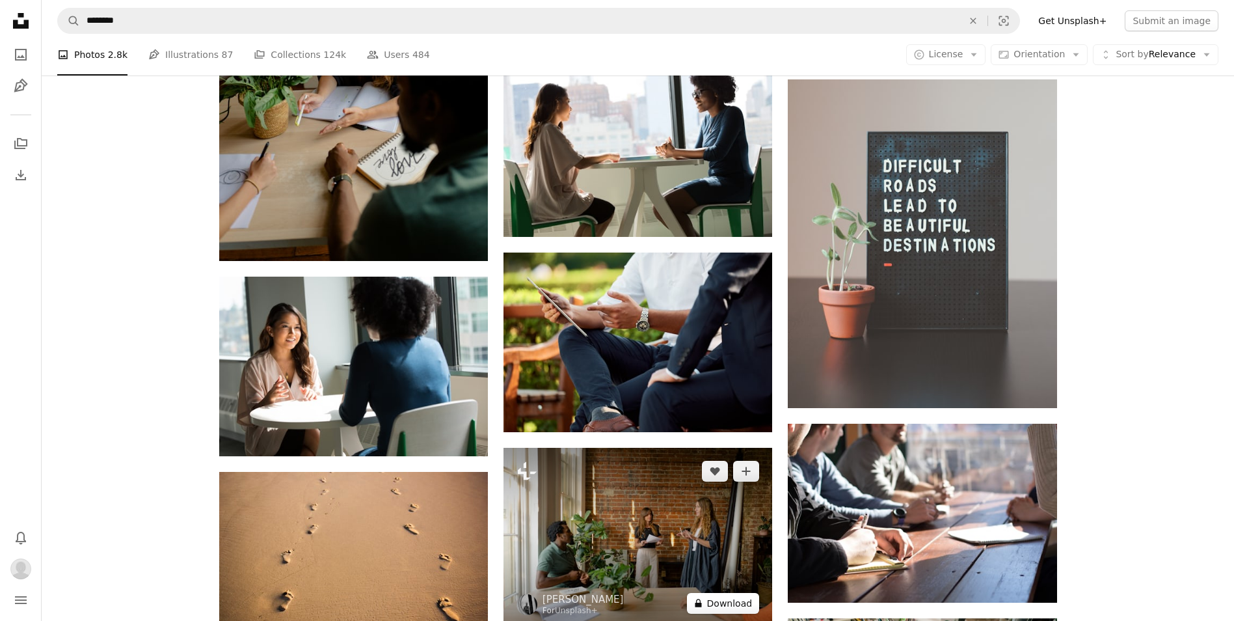
scroll to position [2204, 0]
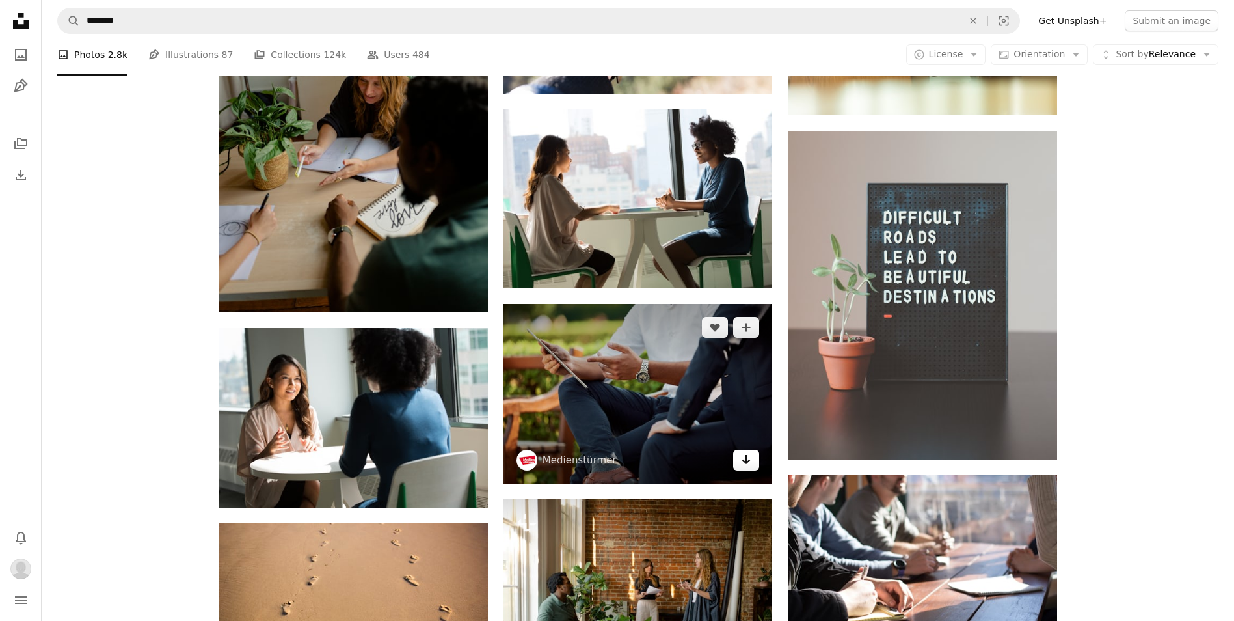
click at [749, 463] on icon "Arrow pointing down" at bounding box center [746, 460] width 10 height 16
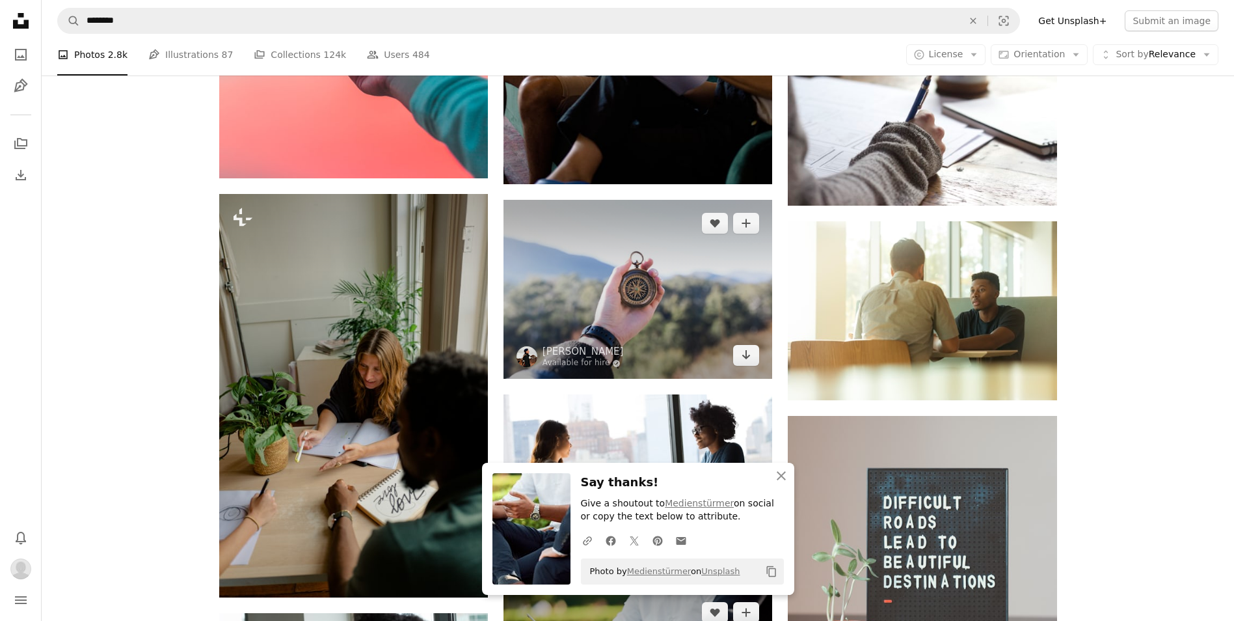
scroll to position [1878, 0]
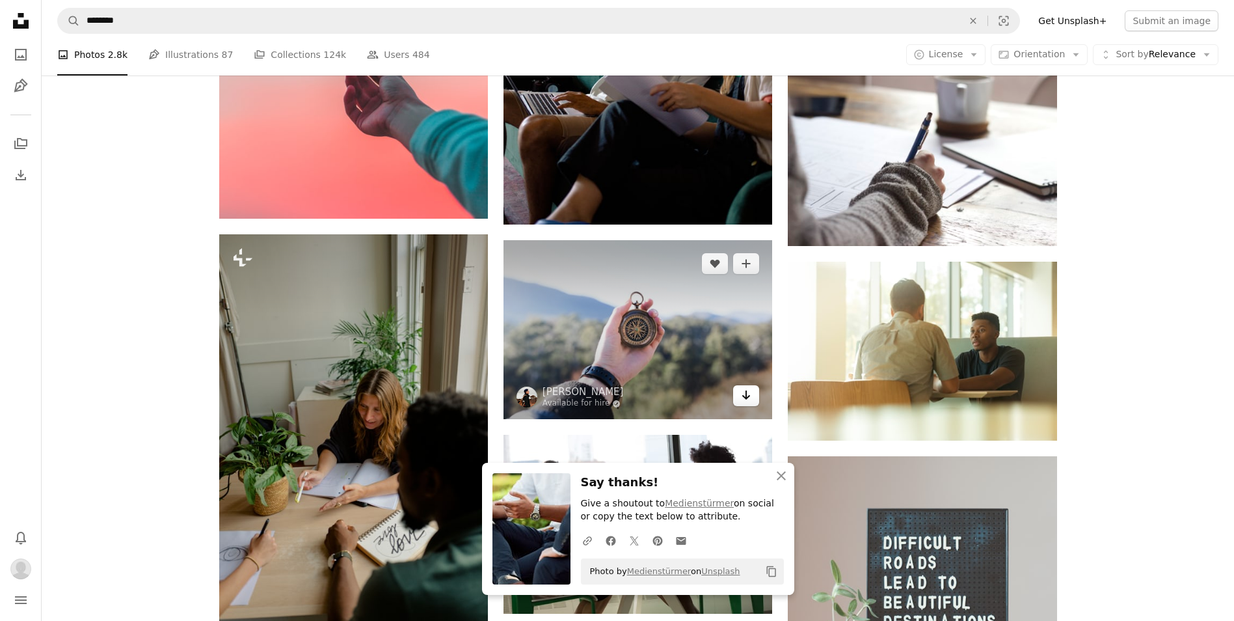
click at [751, 399] on icon "Arrow pointing down" at bounding box center [746, 395] width 10 height 16
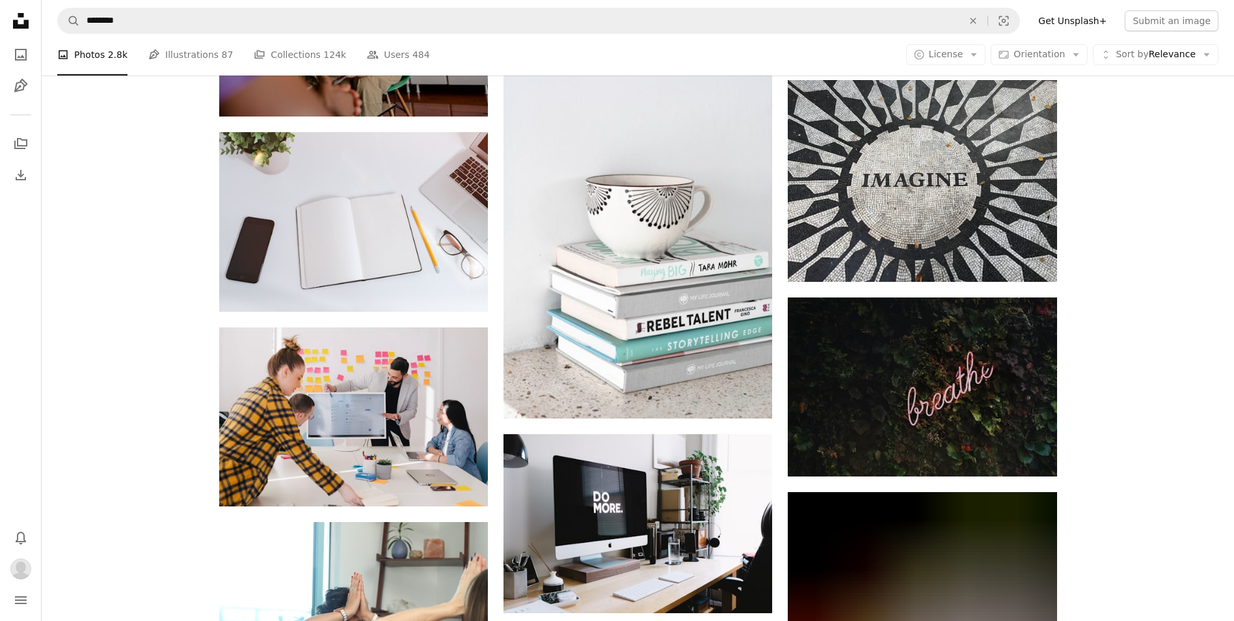
scroll to position [12288, 0]
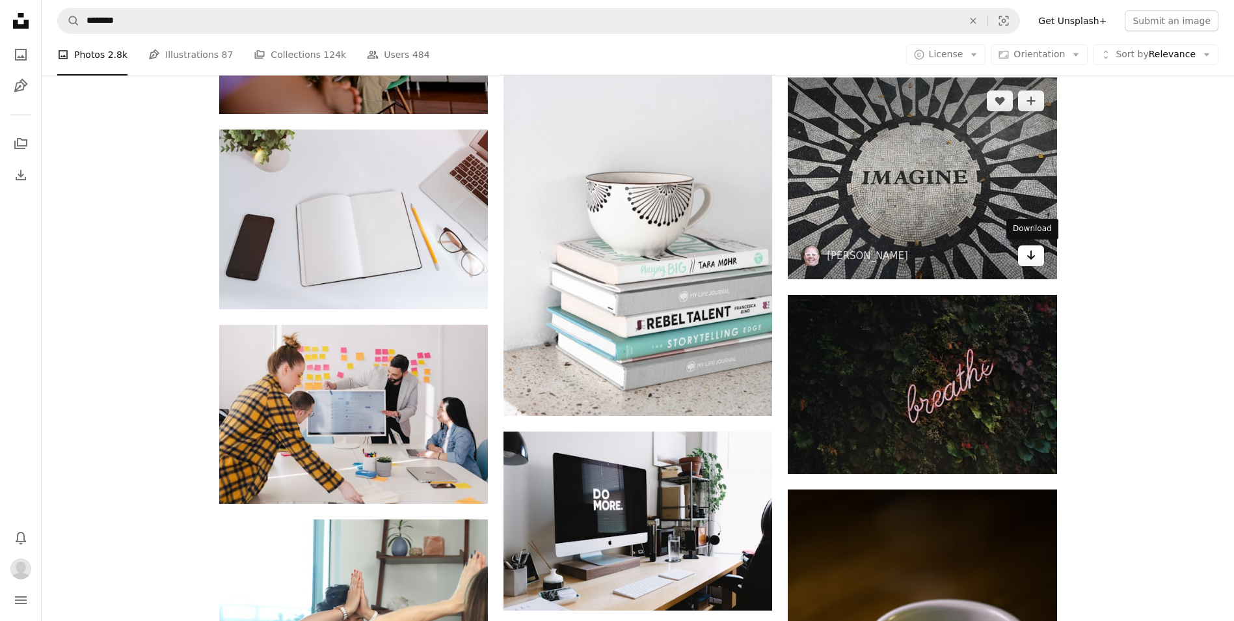
click at [1032, 256] on icon "Download" at bounding box center [1031, 254] width 8 height 9
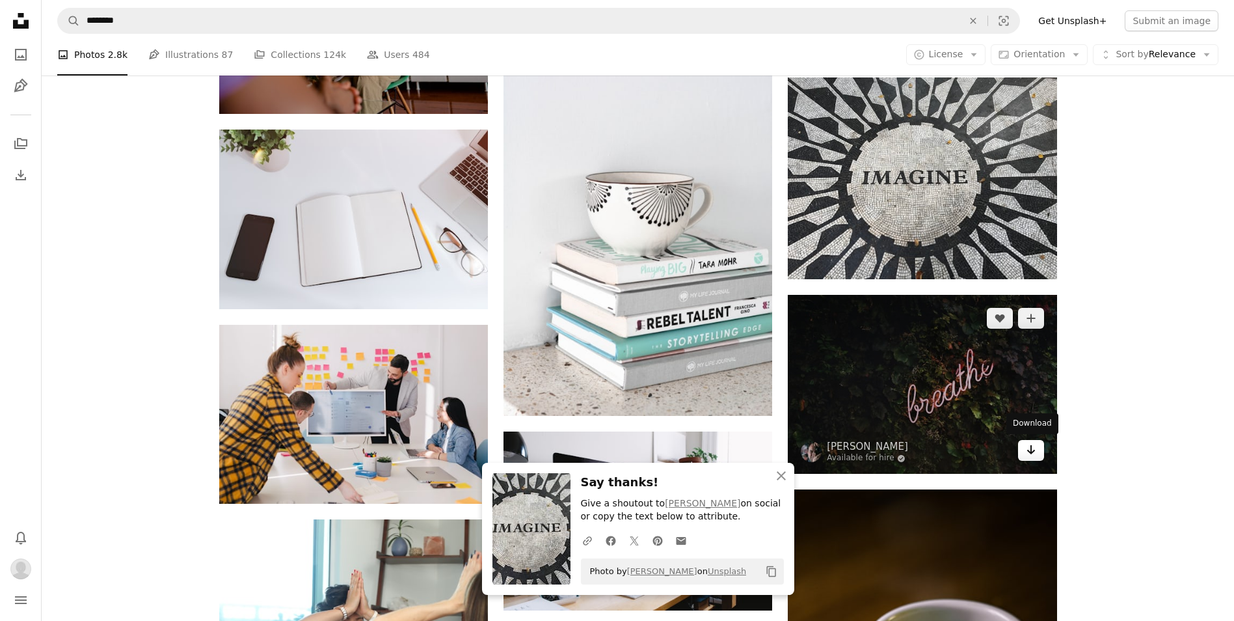
click at [1030, 453] on icon "Arrow pointing down" at bounding box center [1031, 450] width 10 height 16
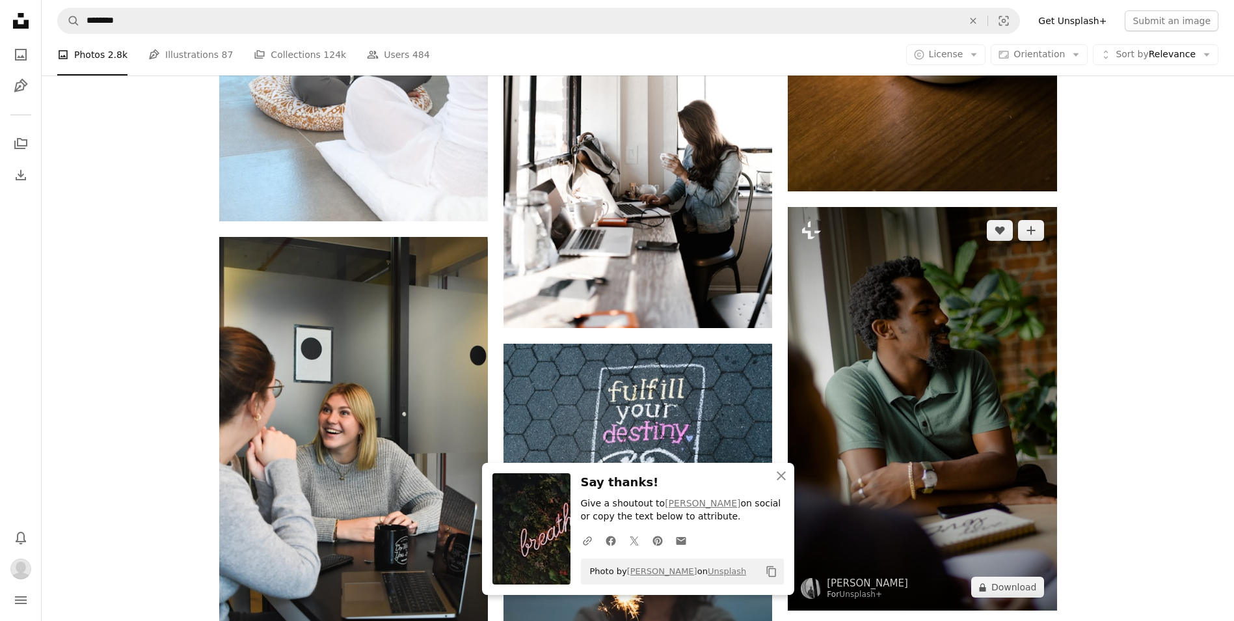
scroll to position [13068, 0]
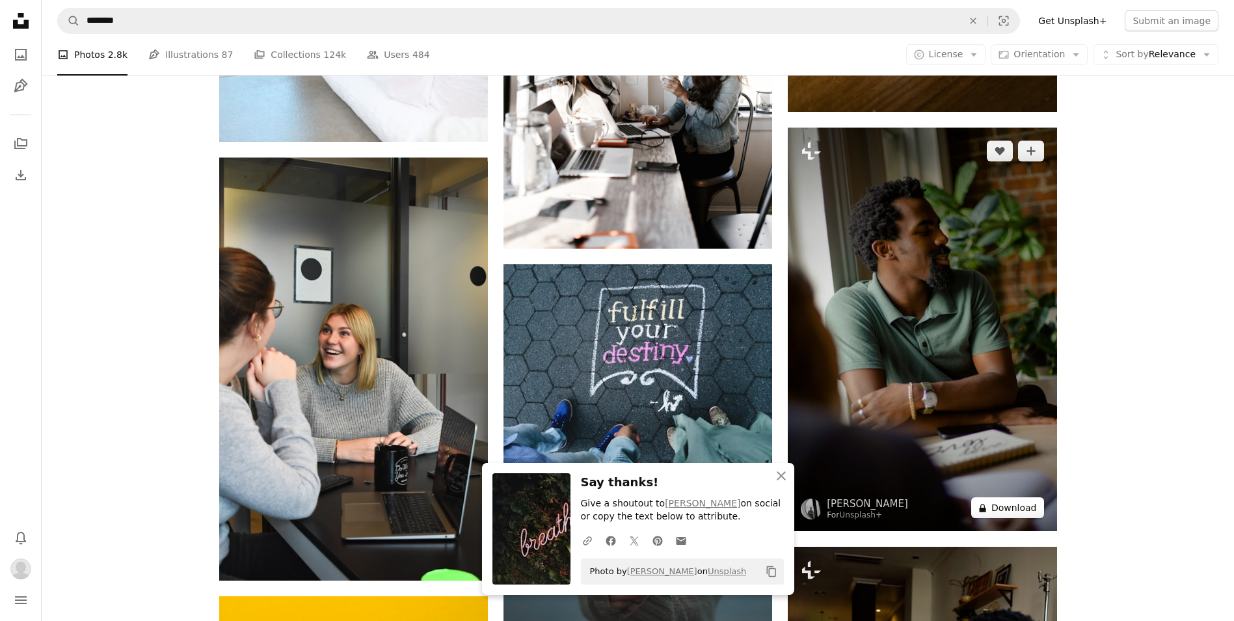
click at [1012, 502] on button "A lock Download" at bounding box center [1007, 507] width 73 height 21
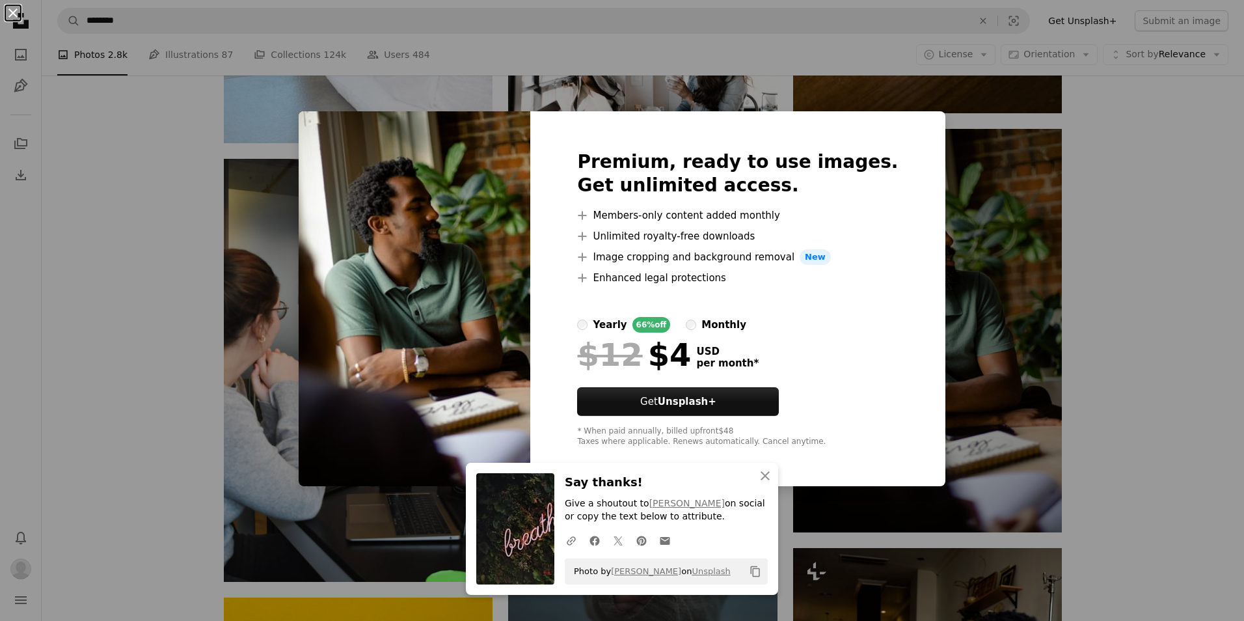
click at [14, 19] on button "An X shape" at bounding box center [13, 13] width 16 height 16
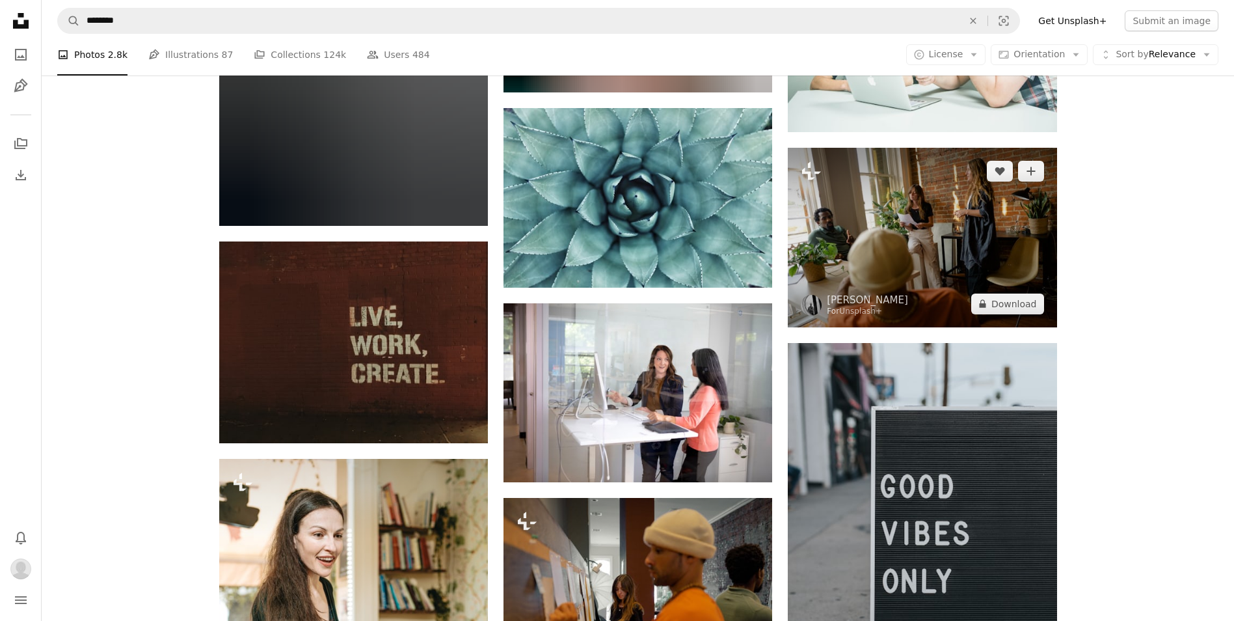
scroll to position [14695, 0]
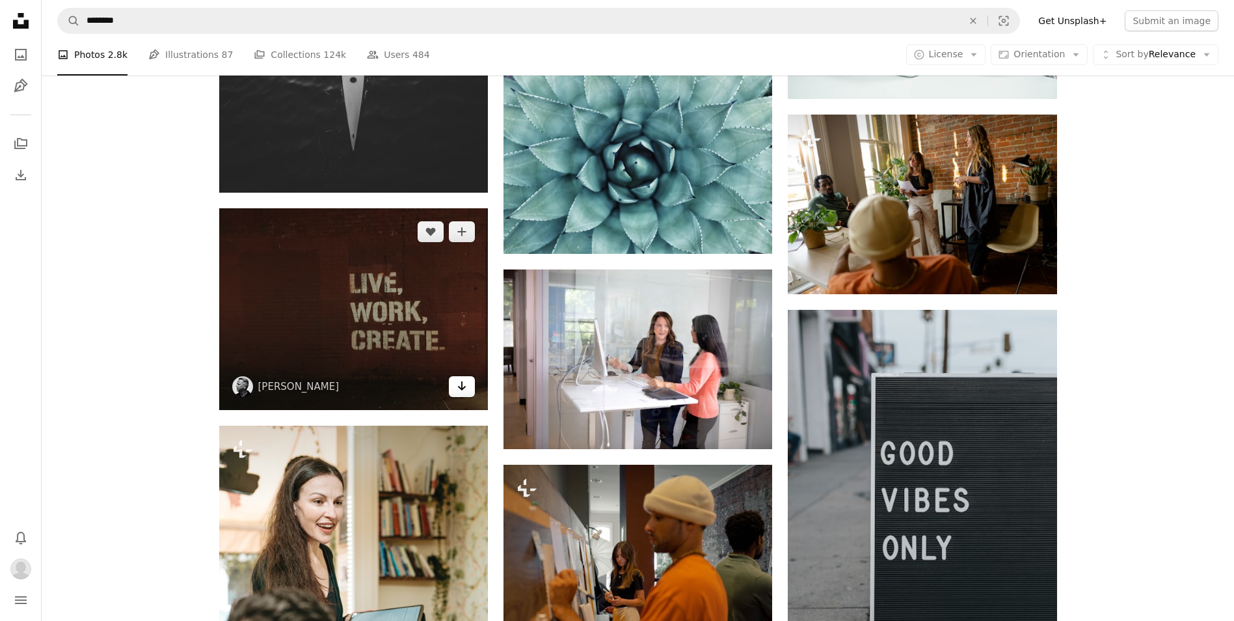
click at [462, 379] on icon "Arrow pointing down" at bounding box center [462, 386] width 10 height 16
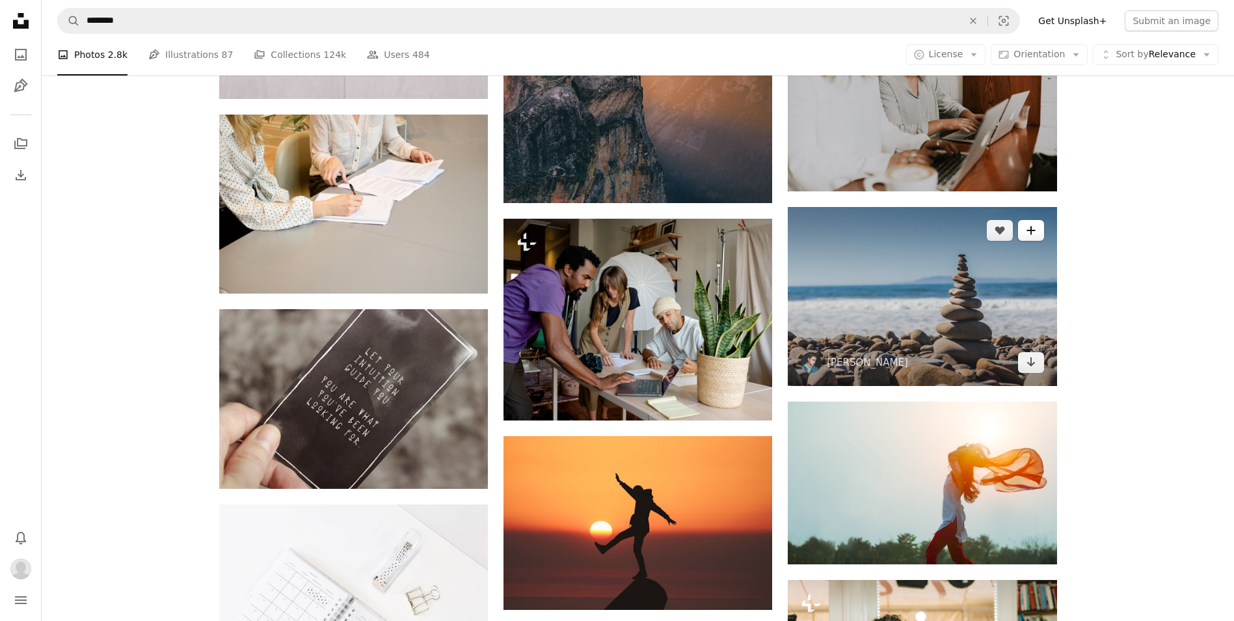
scroll to position [16907, 0]
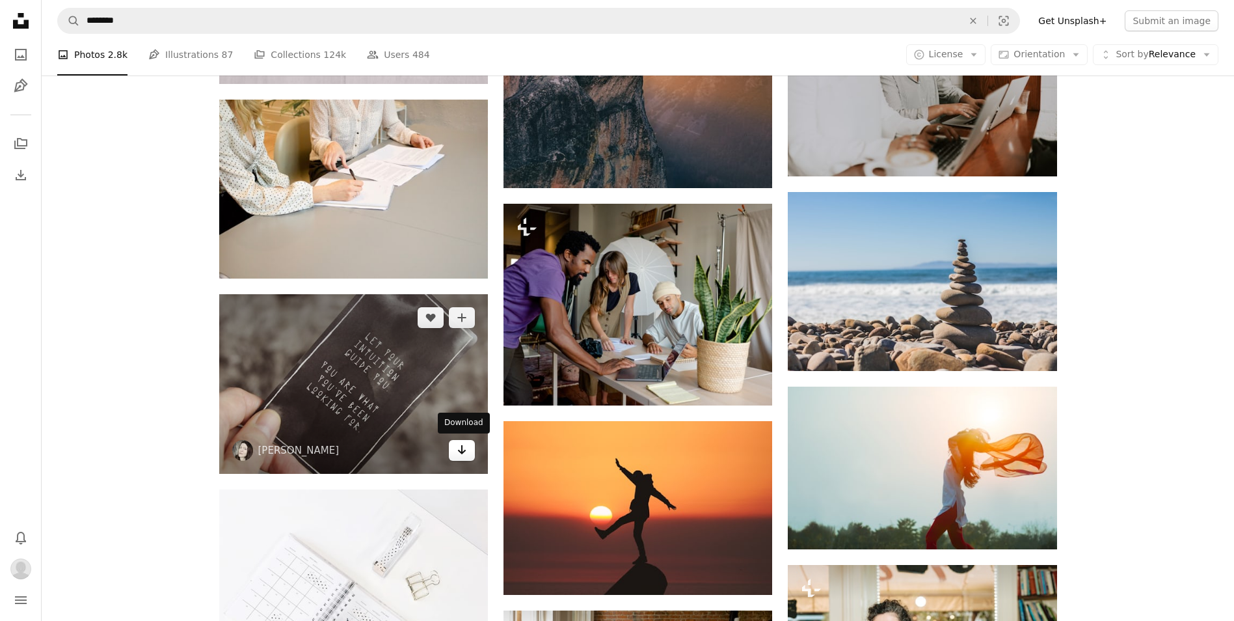
click at [460, 449] on icon "Arrow pointing down" at bounding box center [462, 450] width 10 height 16
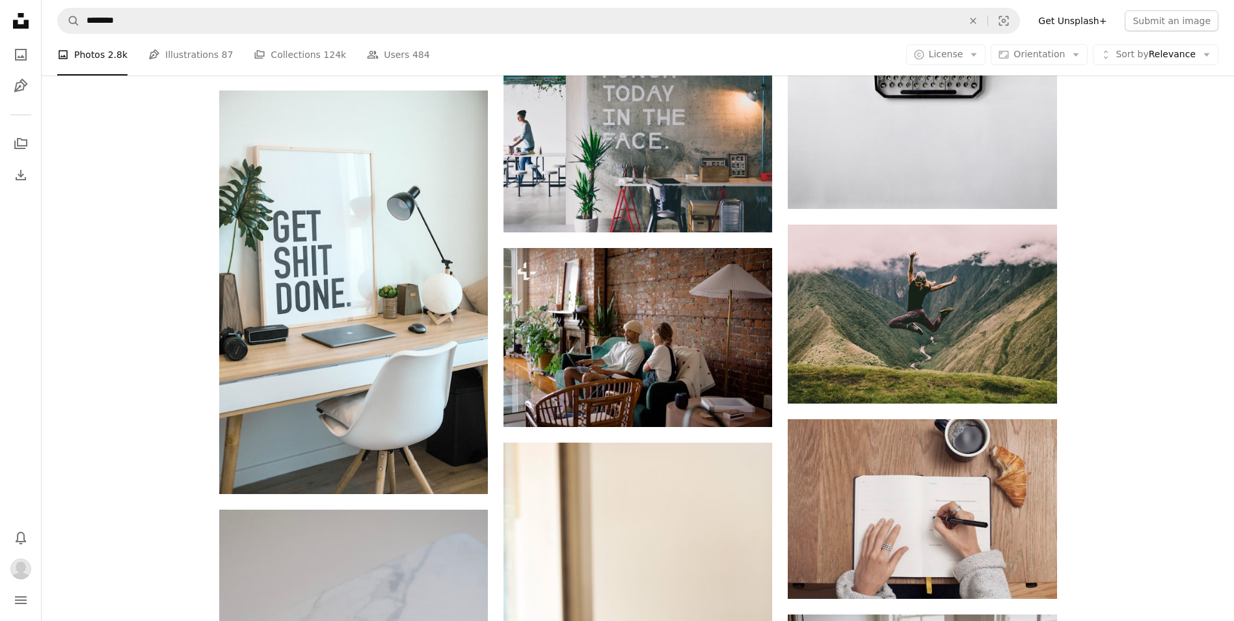
scroll to position [17883, 0]
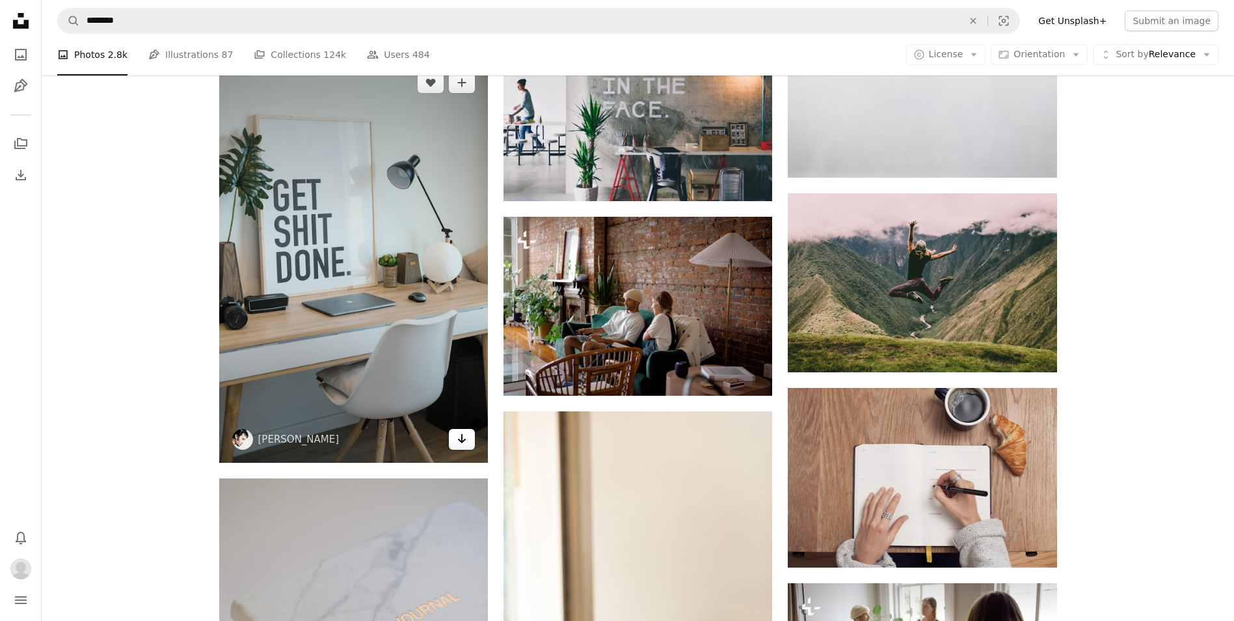
click at [472, 441] on link "Arrow pointing down" at bounding box center [462, 439] width 26 height 21
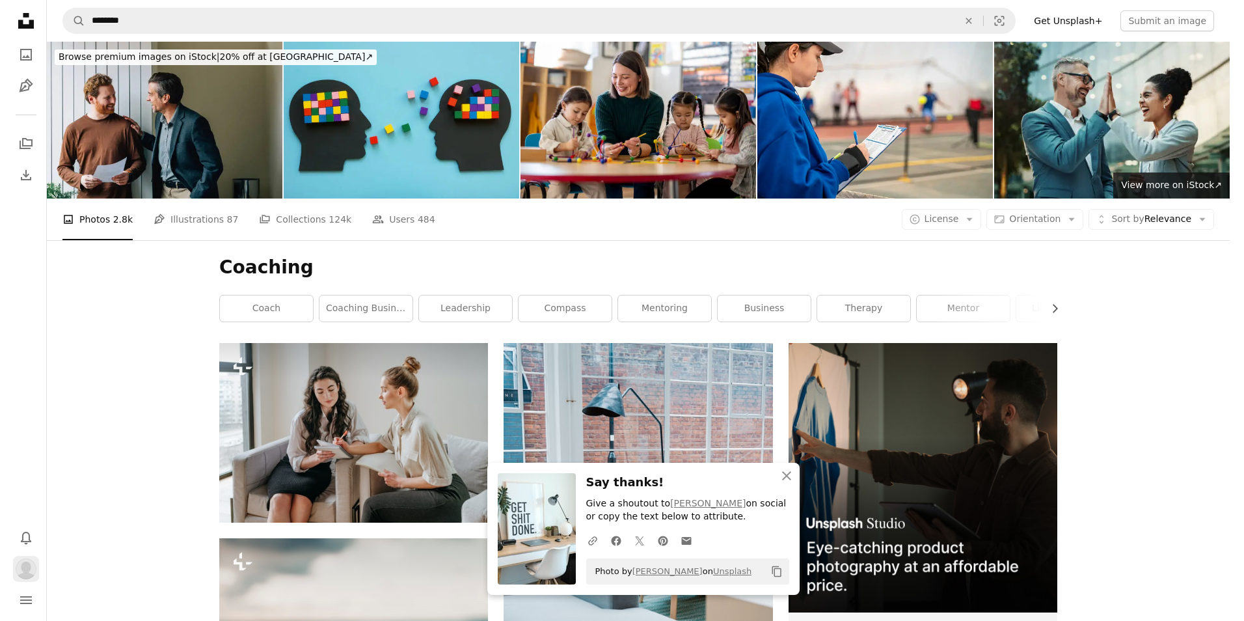
scroll to position [18533, 0]
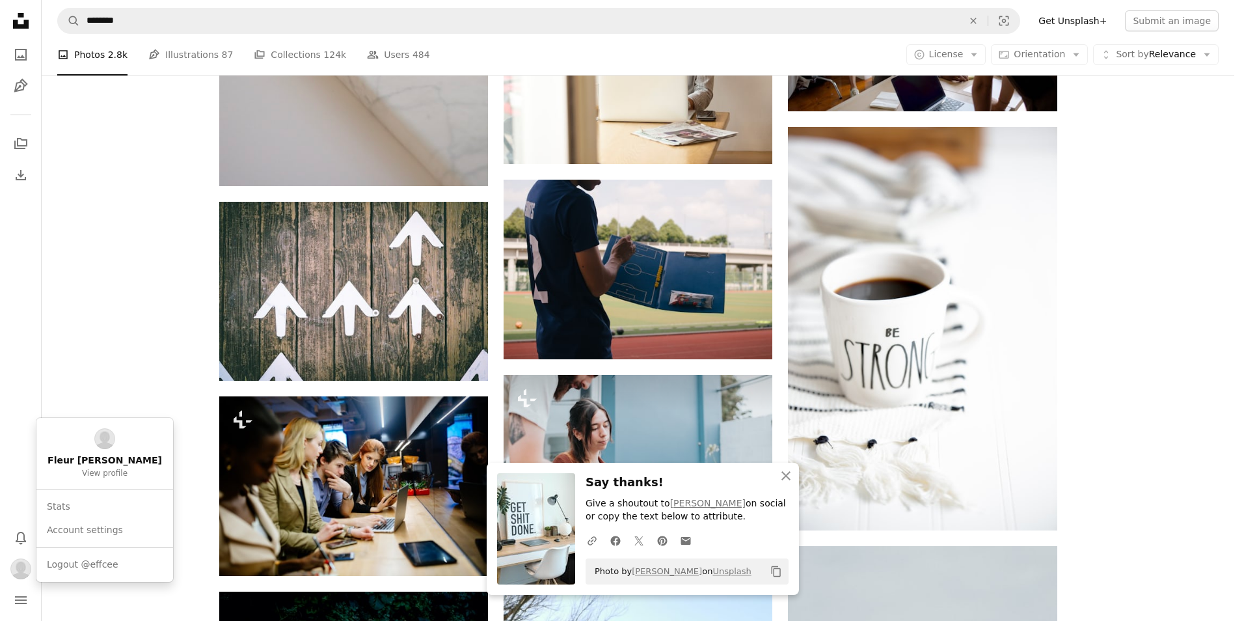
drag, startPoint x: 24, startPoint y: 570, endPoint x: 36, endPoint y: 574, distance: 12.6
click at [26, 571] on img "Profile" at bounding box center [20, 568] width 21 height 21
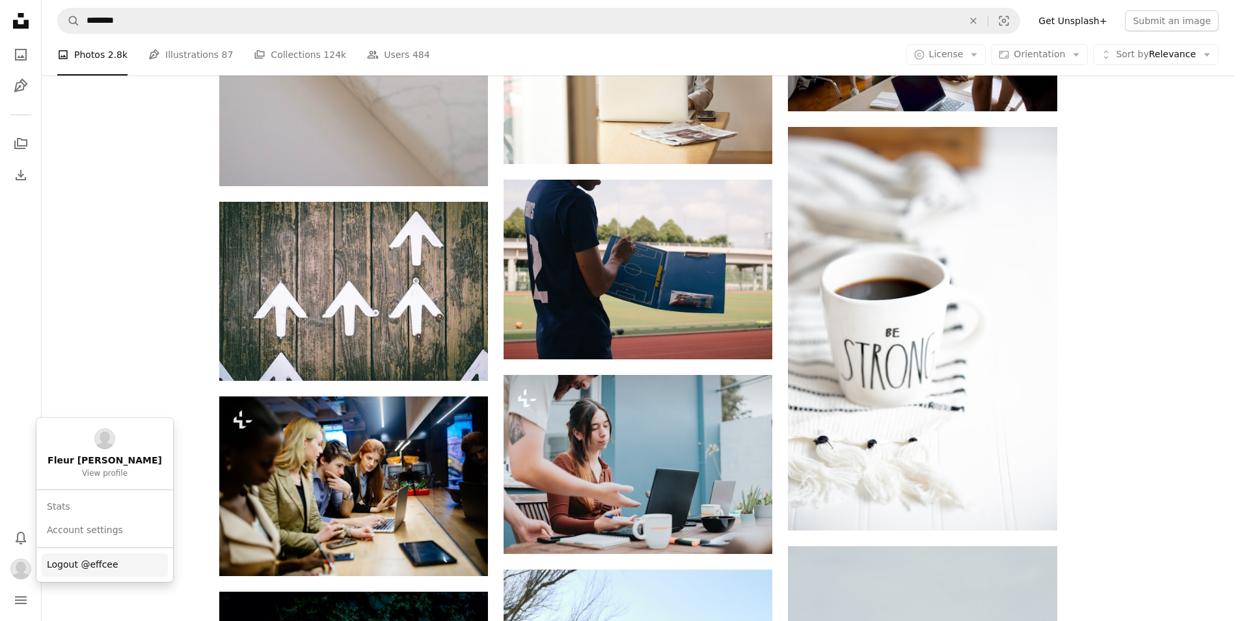
click at [70, 565] on span "Logout @effcee" at bounding box center [83, 564] width 72 height 13
